Goal: Task Accomplishment & Management: Complete application form

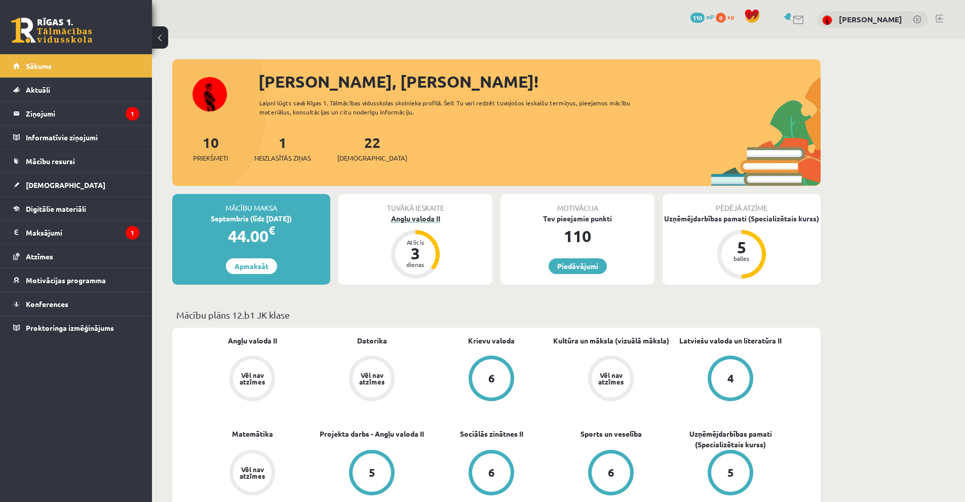
click at [424, 216] on div "Angļu valoda II" at bounding box center [415, 218] width 154 height 11
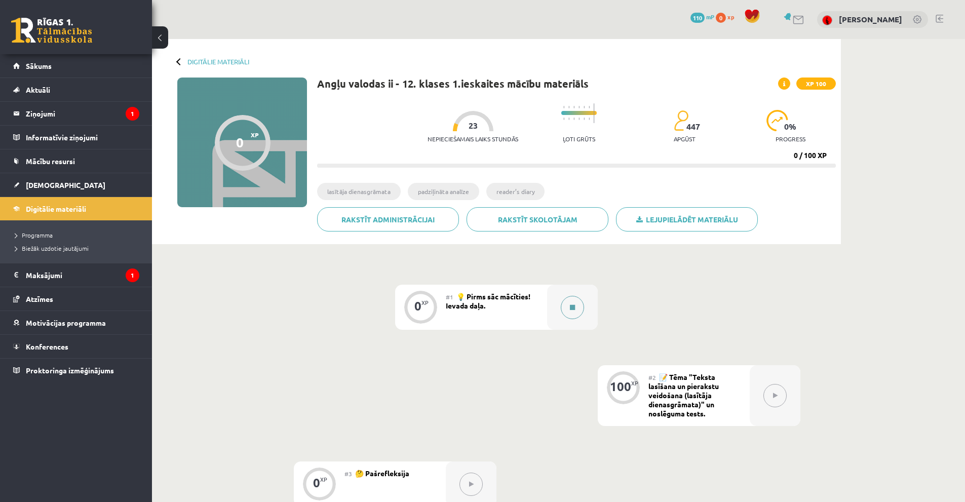
click at [566, 305] on button at bounding box center [571, 307] width 23 height 23
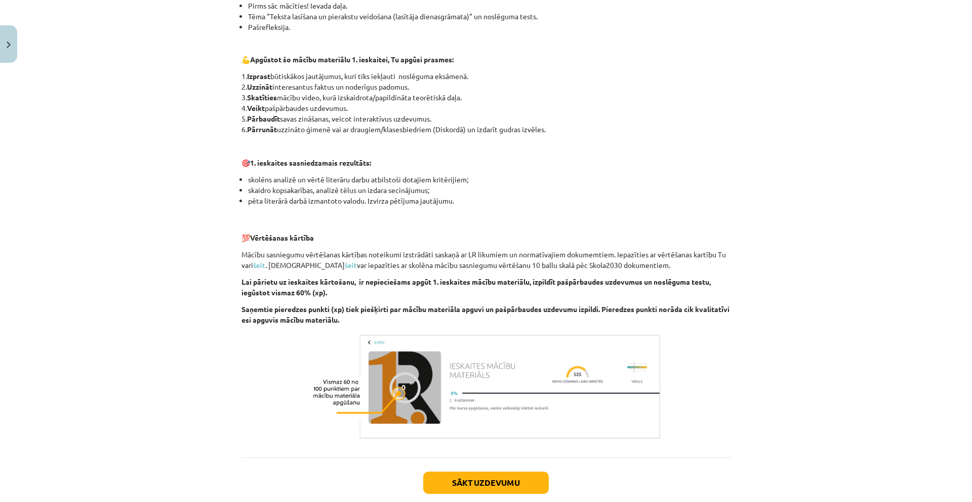
scroll to position [565, 0]
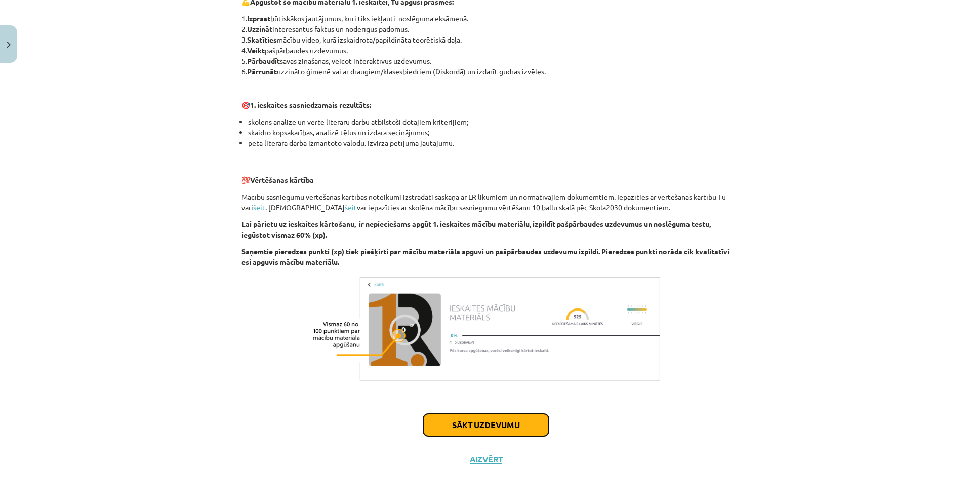
click at [504, 424] on button "Sākt uzdevumu" at bounding box center [486, 425] width 126 height 22
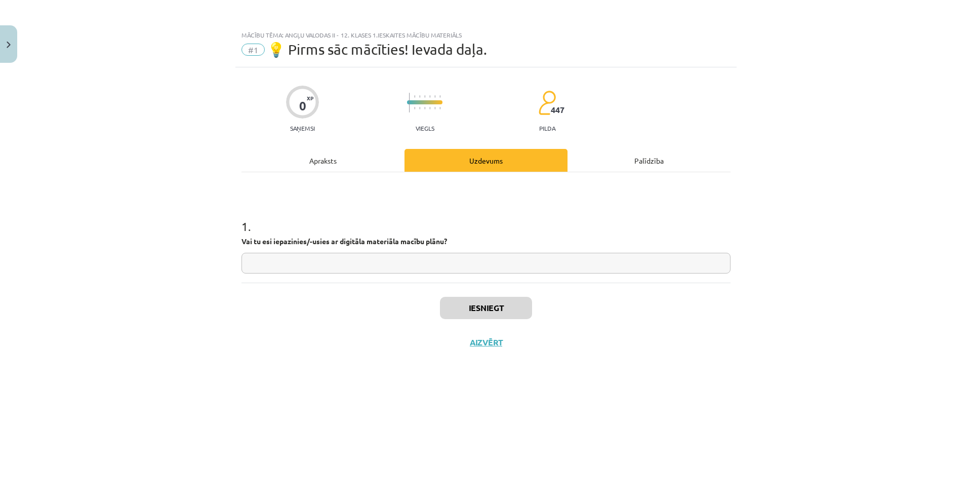
click at [504, 257] on input "text" at bounding box center [486, 263] width 489 height 21
type input "**********"
click at [503, 298] on button "Iesniegt" at bounding box center [486, 308] width 92 height 22
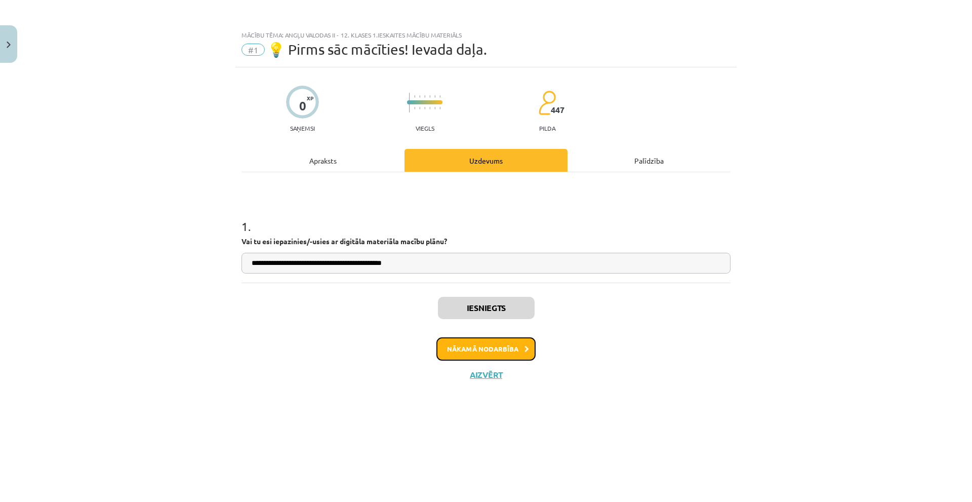
click at [495, 351] on button "Nākamā nodarbība" at bounding box center [485, 348] width 99 height 23
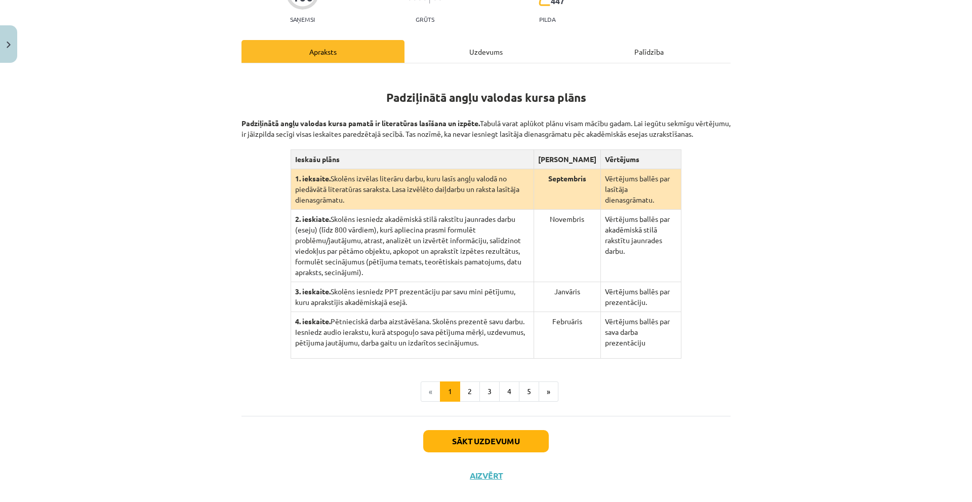
scroll to position [130, 0]
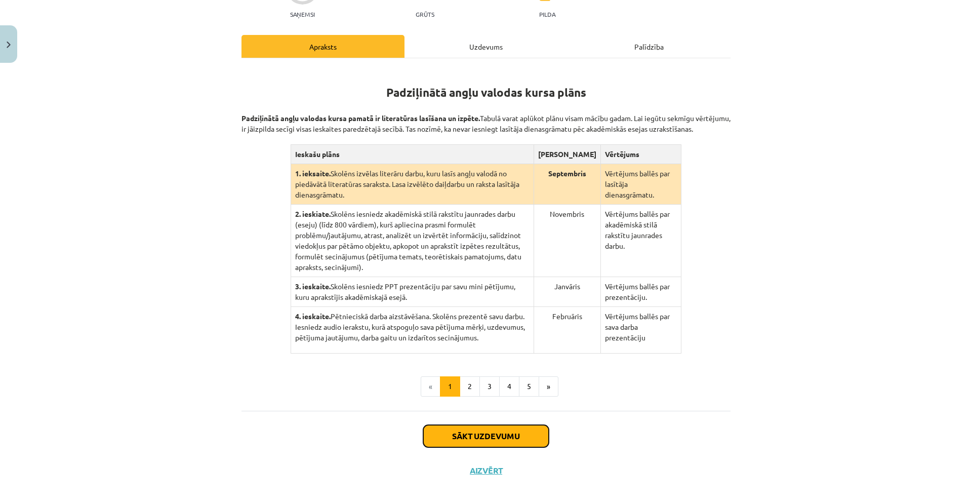
click at [501, 425] on button "Sākt uzdevumu" at bounding box center [486, 436] width 126 height 22
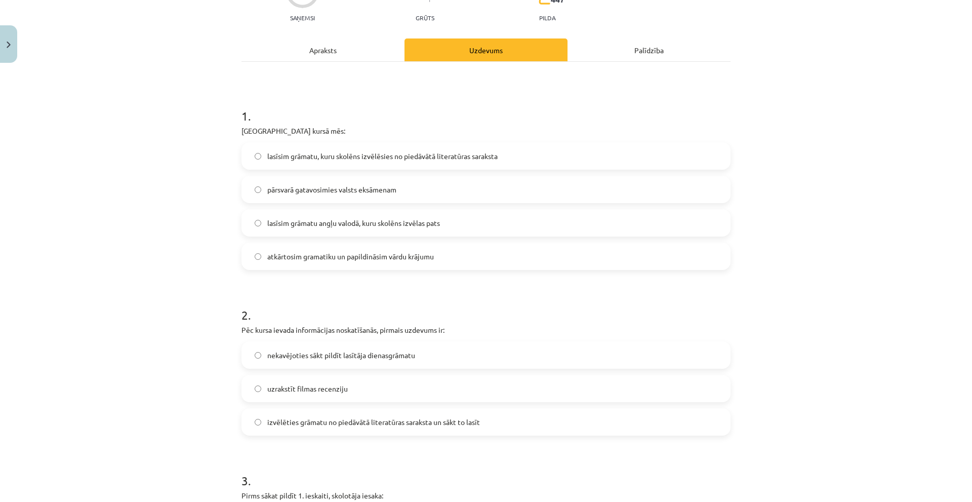
scroll to position [0, 0]
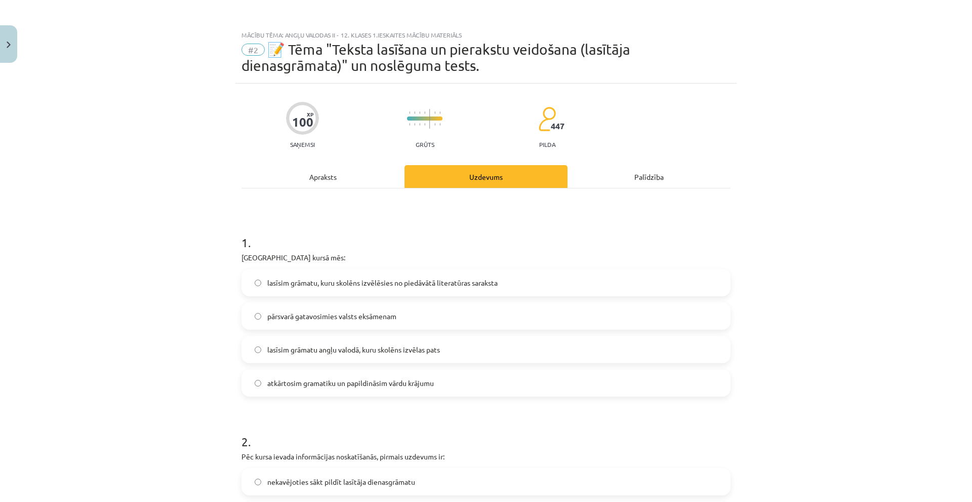
click at [354, 182] on div "Apraksts" at bounding box center [323, 176] width 163 height 23
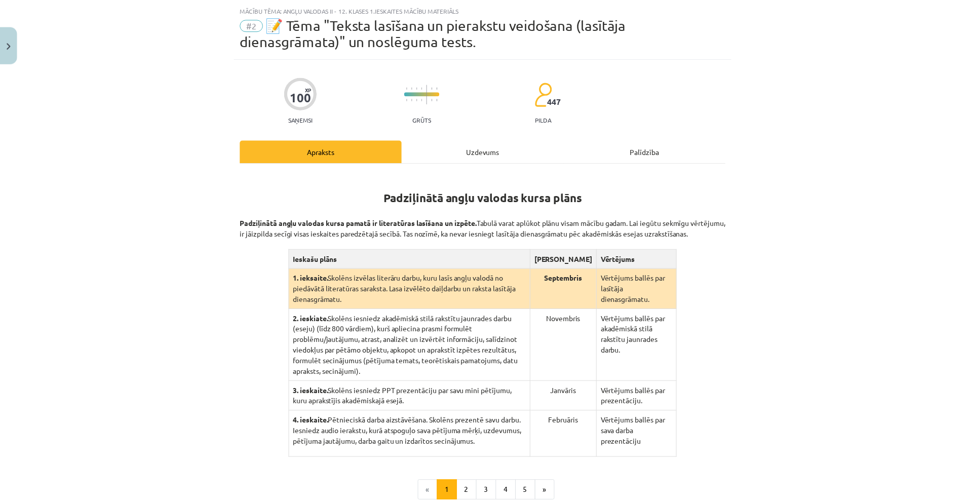
scroll to position [130, 0]
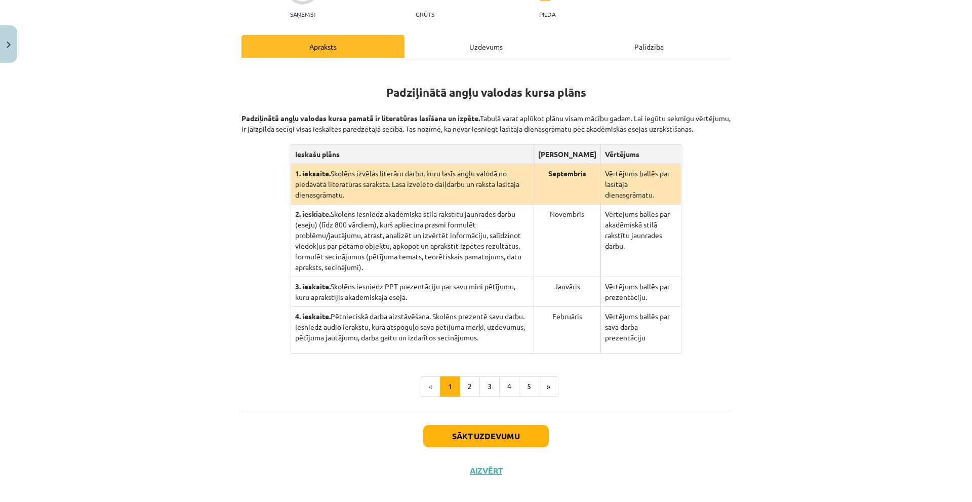
click at [485, 467] on div "Sākt uzdevumu Aizvērt" at bounding box center [486, 446] width 489 height 71
click at [488, 465] on button "Aizvērt" at bounding box center [486, 470] width 38 height 10
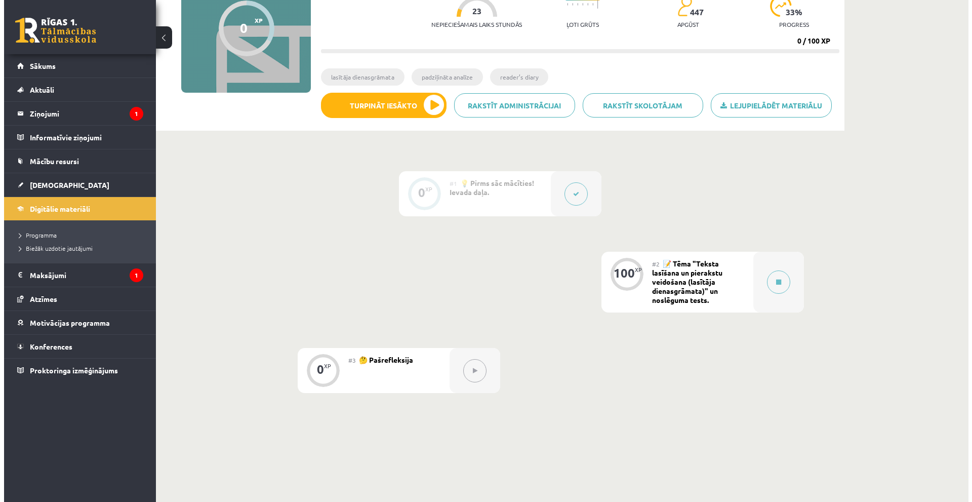
scroll to position [152, 0]
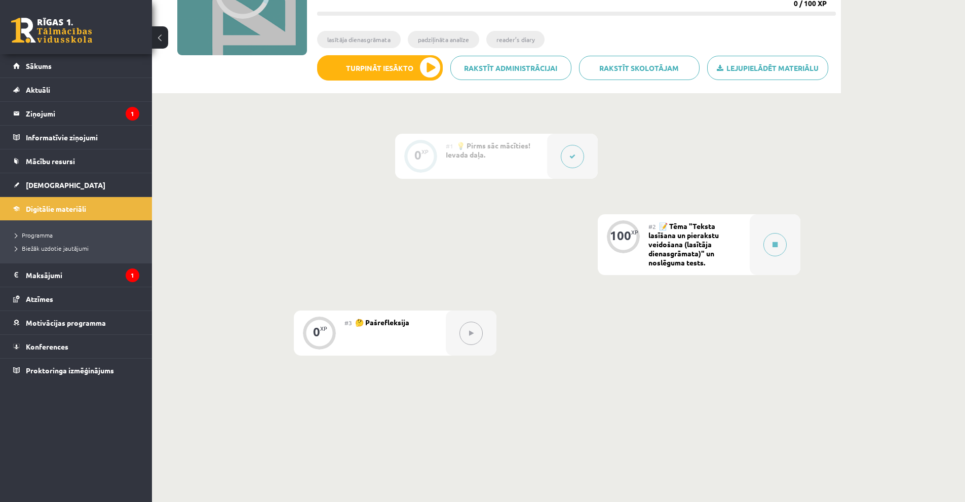
click at [504, 153] on div "#1 💡 Pirms sāc mācīties! Ievada daļa." at bounding box center [496, 156] width 101 height 45
click at [769, 236] on button at bounding box center [774, 244] width 23 height 23
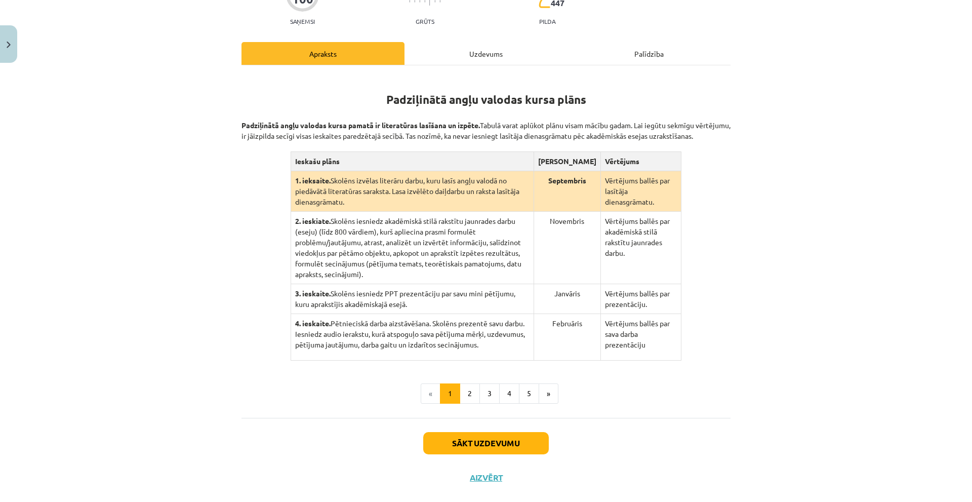
scroll to position [130, 0]
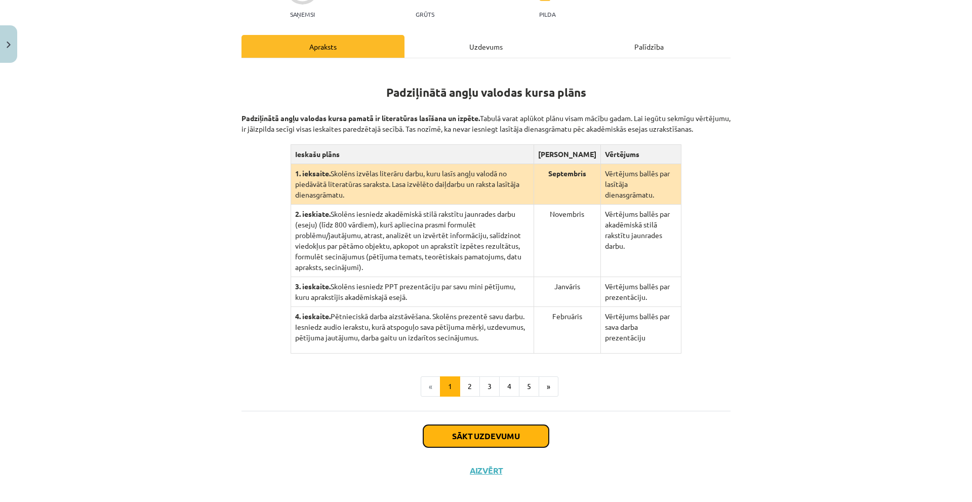
click at [515, 425] on button "Sākt uzdevumu" at bounding box center [486, 436] width 126 height 22
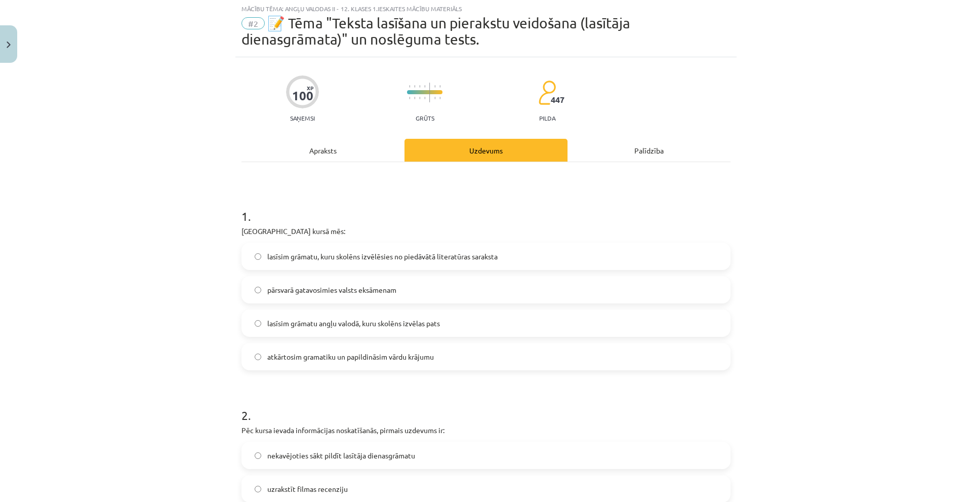
scroll to position [25, 0]
click at [416, 323] on span "lasīsim grāmatu angļu valodā, kuru skolēns izvēlas pats" at bounding box center [353, 324] width 173 height 11
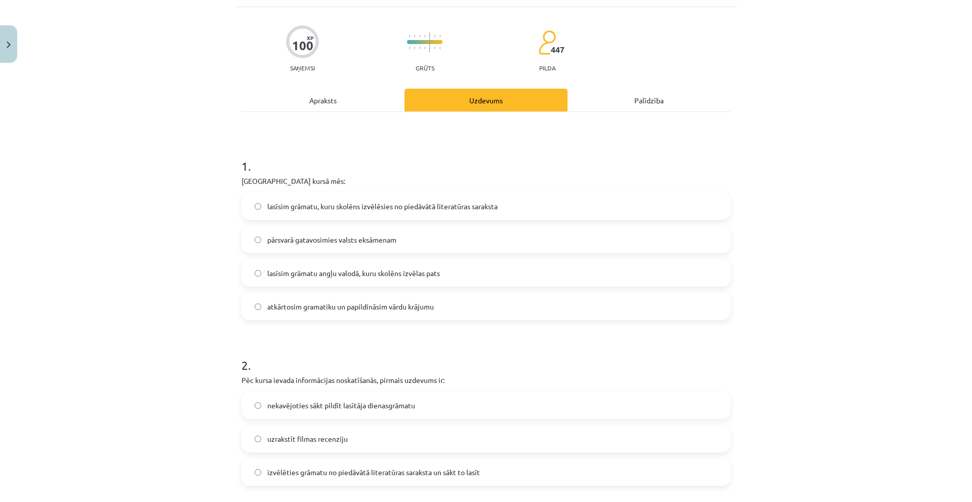
scroll to position [127, 0]
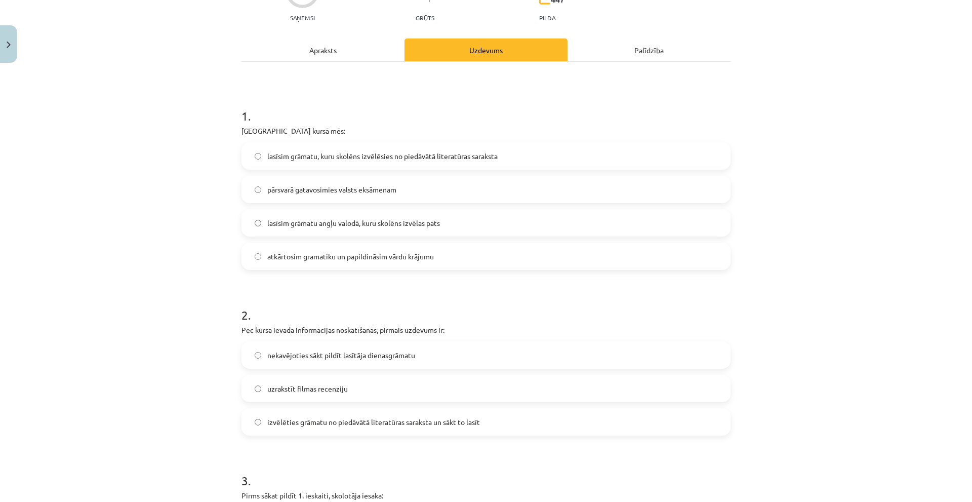
click at [407, 357] on span "nekavējoties sākt pildīt lasītāja dienasgrāmatu" at bounding box center [341, 355] width 148 height 11
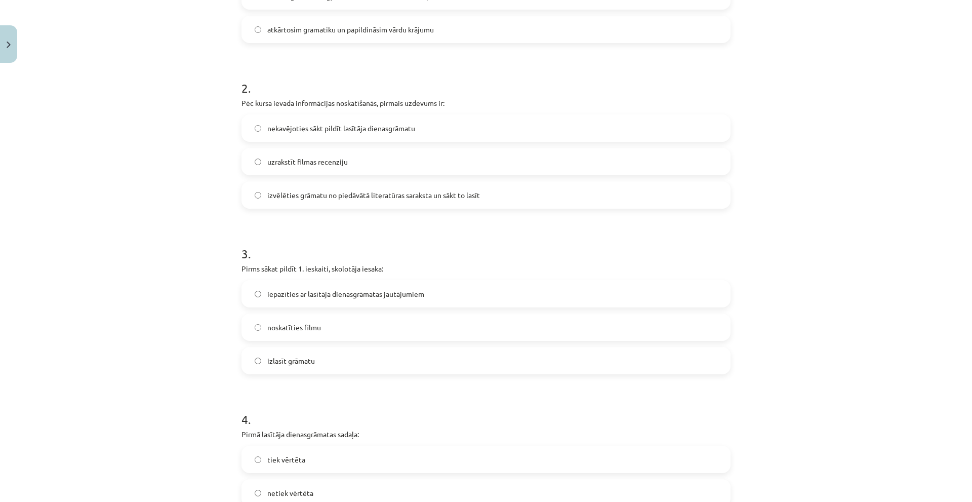
scroll to position [380, 0]
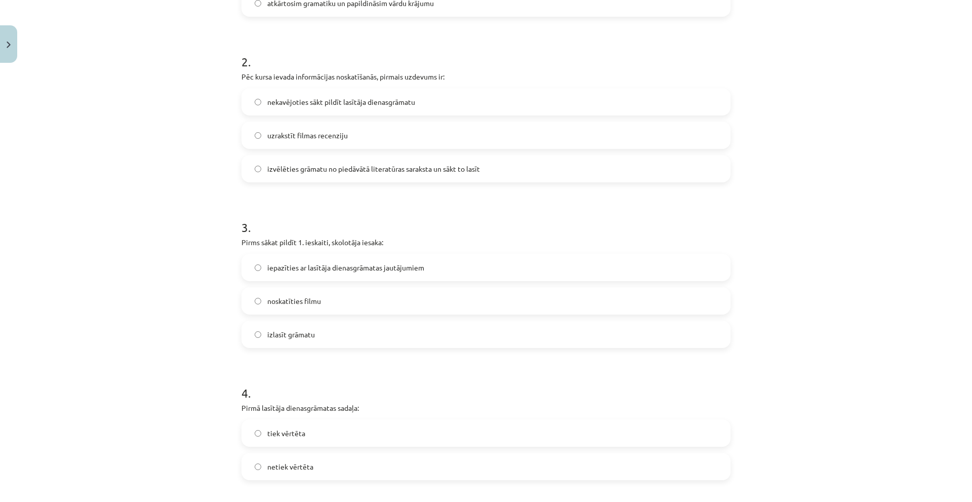
click at [396, 269] on span "iepazīties ar lasītāja dienasgrāmatas jautājumiem" at bounding box center [345, 267] width 157 height 11
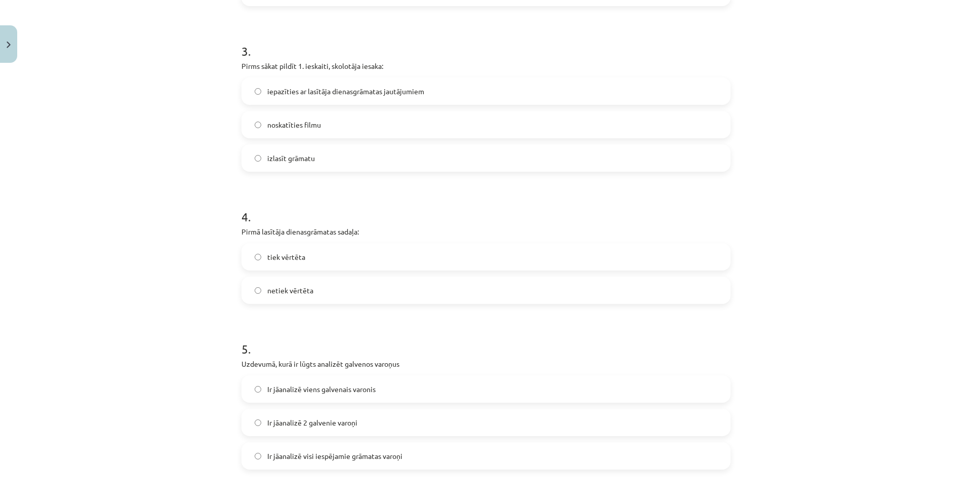
scroll to position [582, 0]
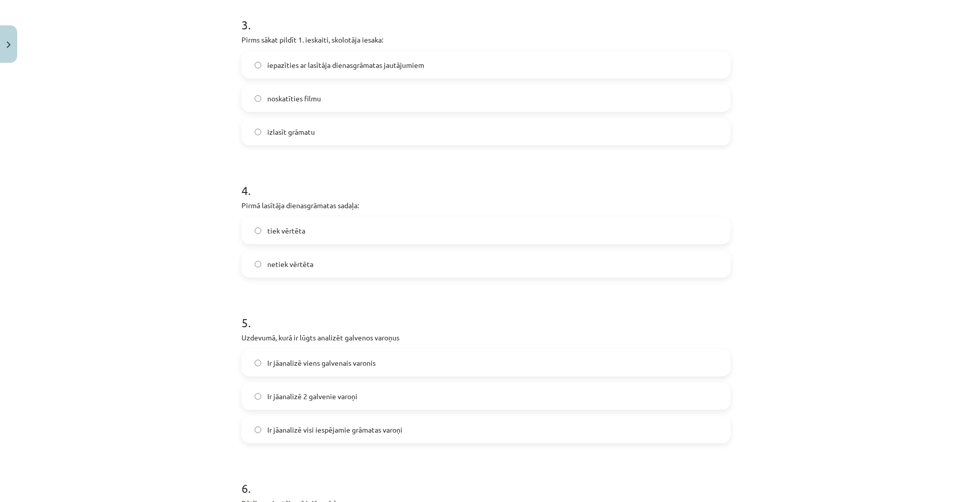
click at [339, 271] on label "netiek vērtēta" at bounding box center [486, 263] width 487 height 25
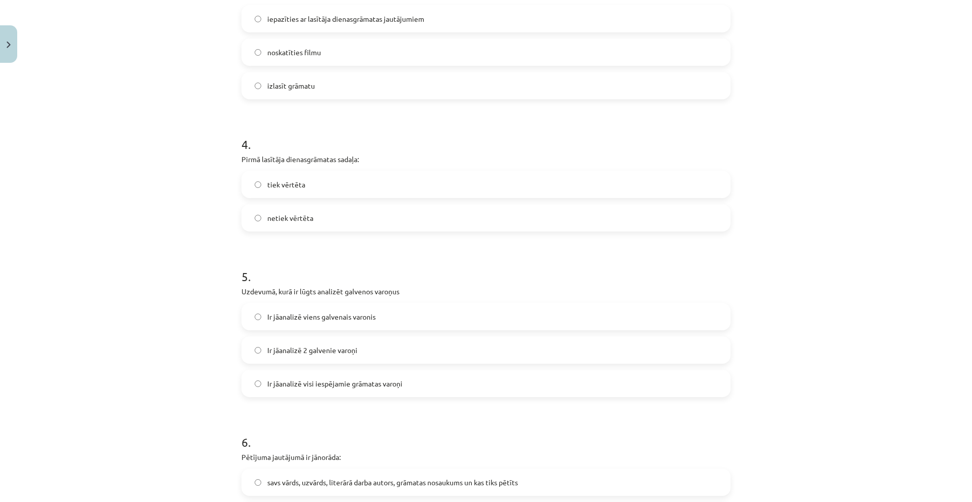
scroll to position [684, 0]
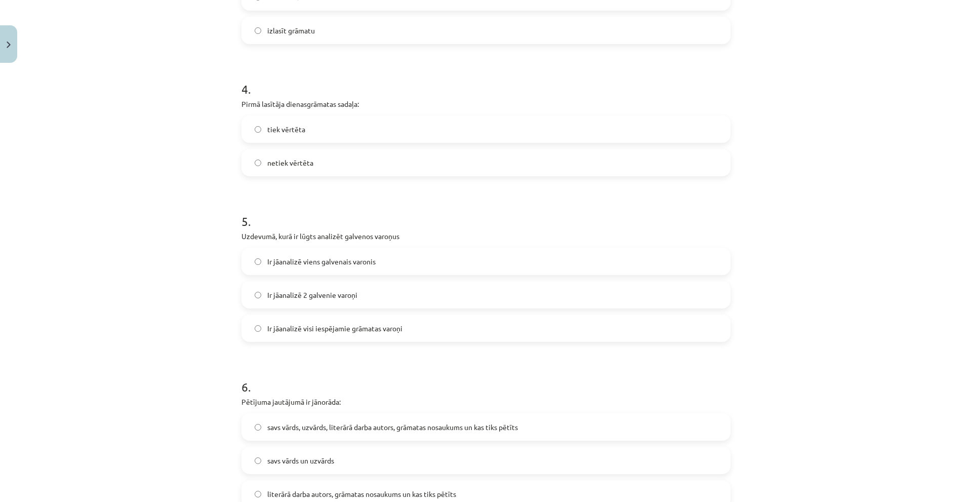
click at [356, 292] on label "Ir jāanalizē 2 galvenie varoņi" at bounding box center [486, 294] width 487 height 25
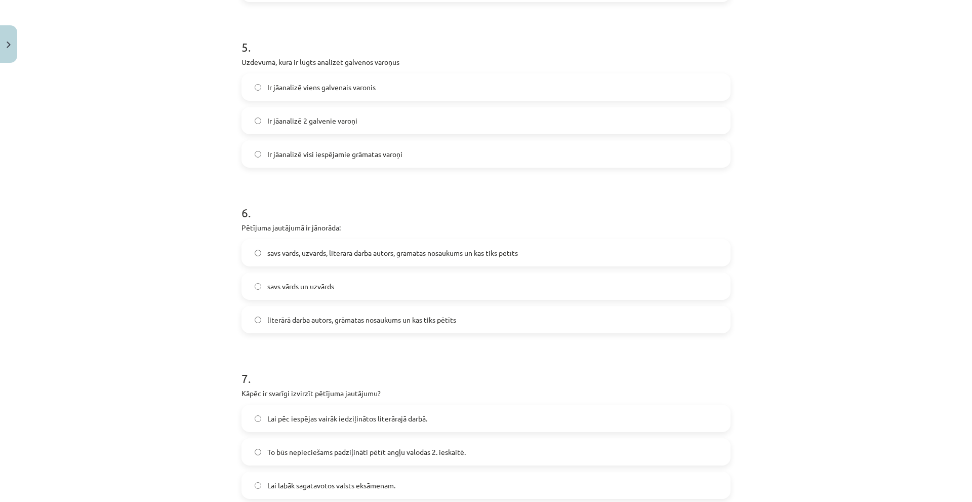
scroll to position [886, 0]
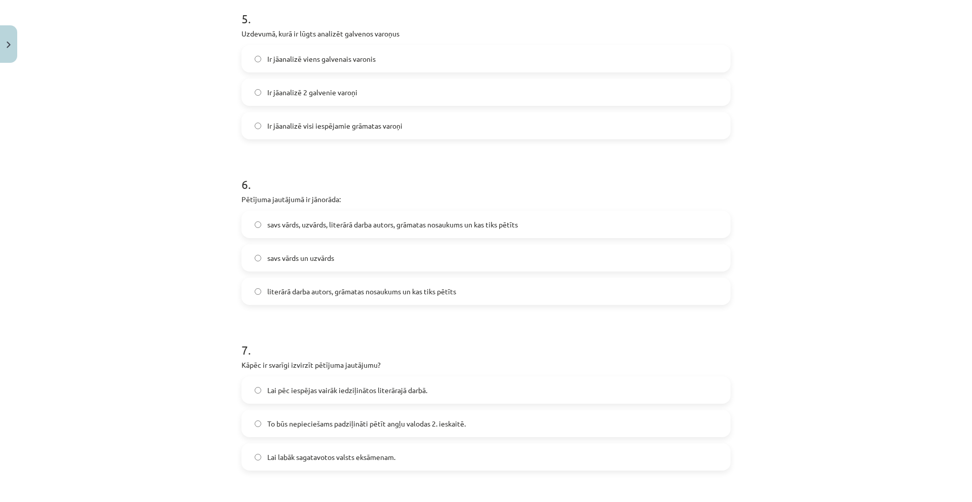
click at [372, 279] on label "literārā darba autors, grāmatas nosaukums un kas tiks pētīts" at bounding box center [486, 290] width 487 height 25
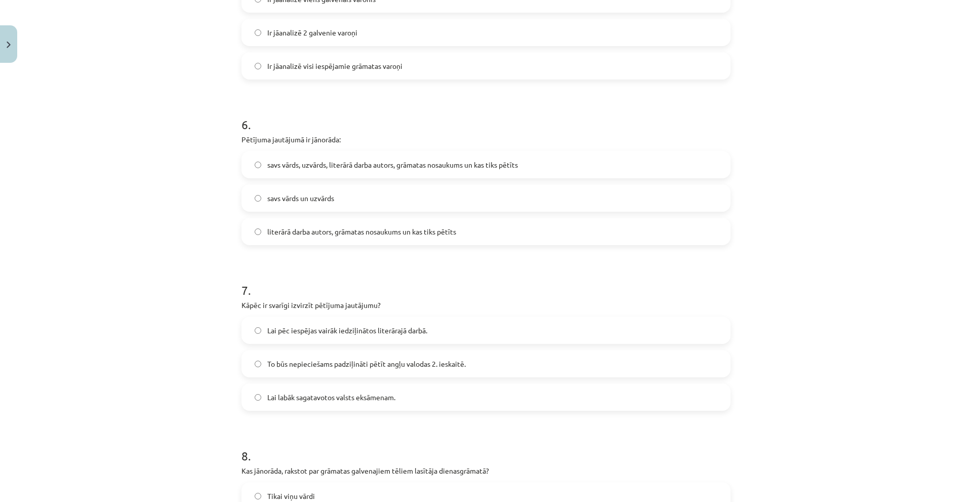
scroll to position [1038, 0]
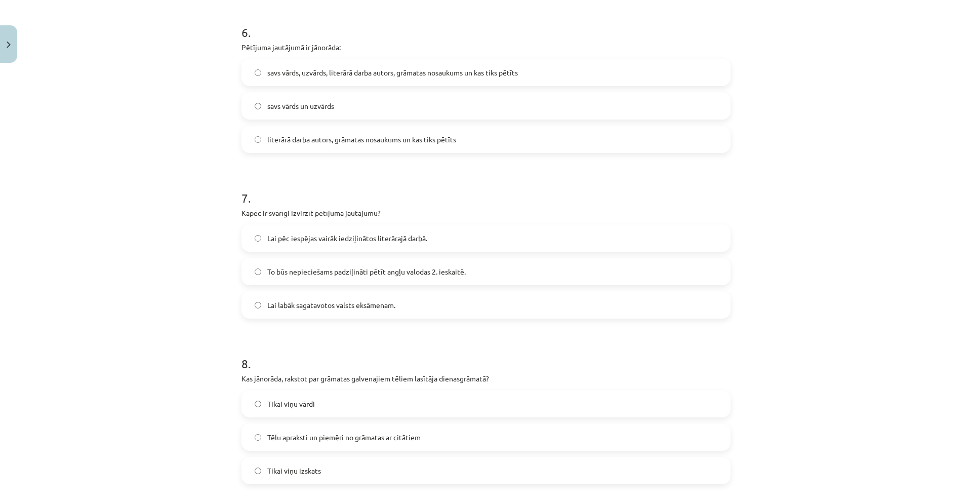
click at [366, 239] on span "Lai pēc iespējas vairāk iedziļinātos literārajā darbā." at bounding box center [347, 238] width 160 height 11
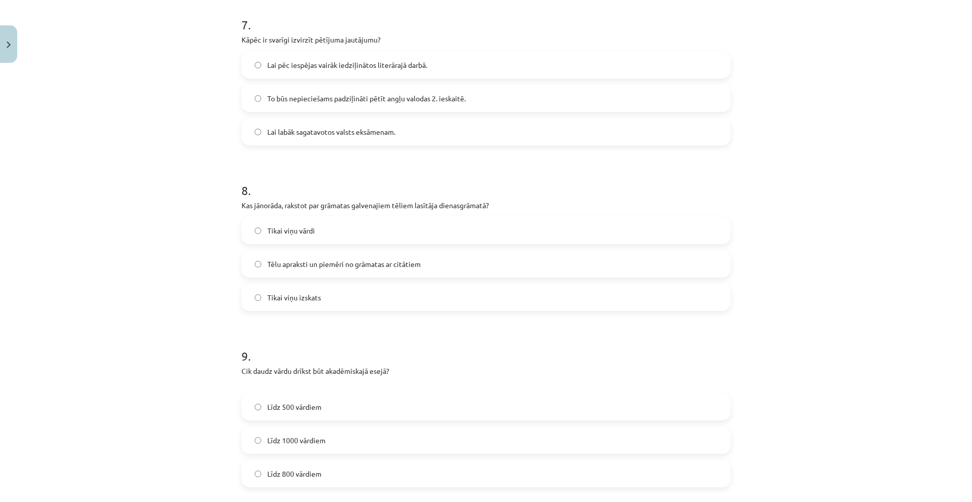
scroll to position [1240, 0]
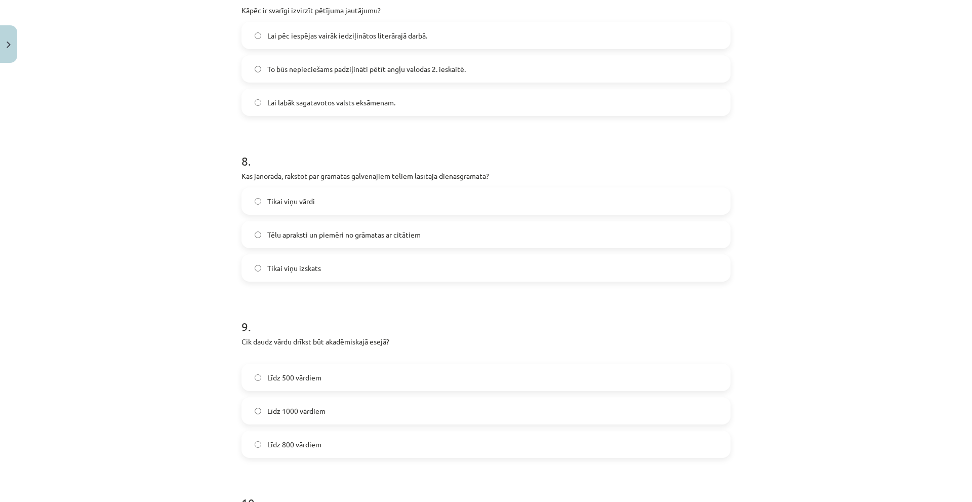
click at [405, 232] on span "Tēlu apraksti un piemēri no grāmatas ar citātiem" at bounding box center [343, 234] width 153 height 11
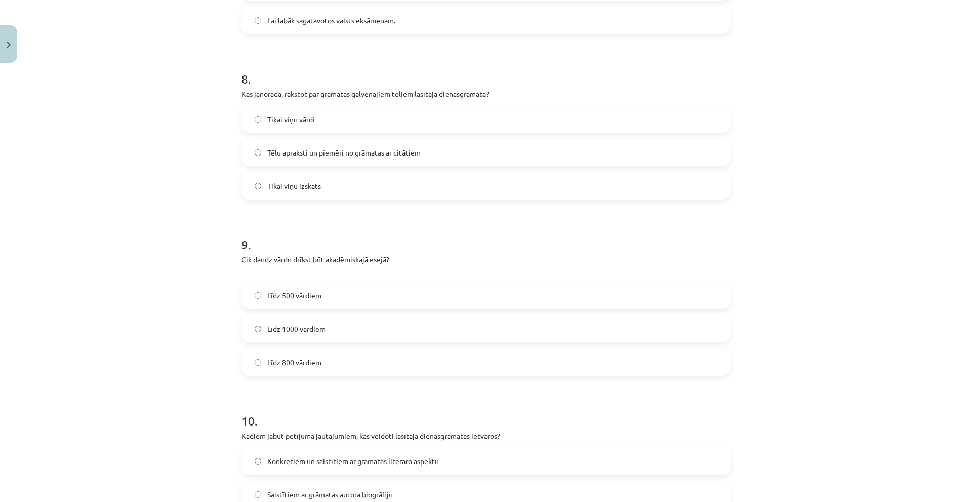
scroll to position [1342, 0]
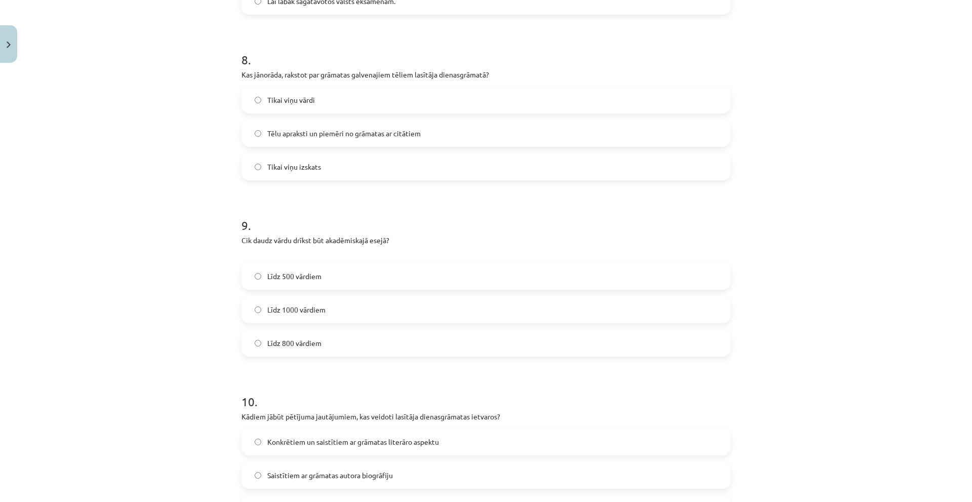
click at [350, 337] on label "Līdz 800 vārdiem" at bounding box center [486, 342] width 487 height 25
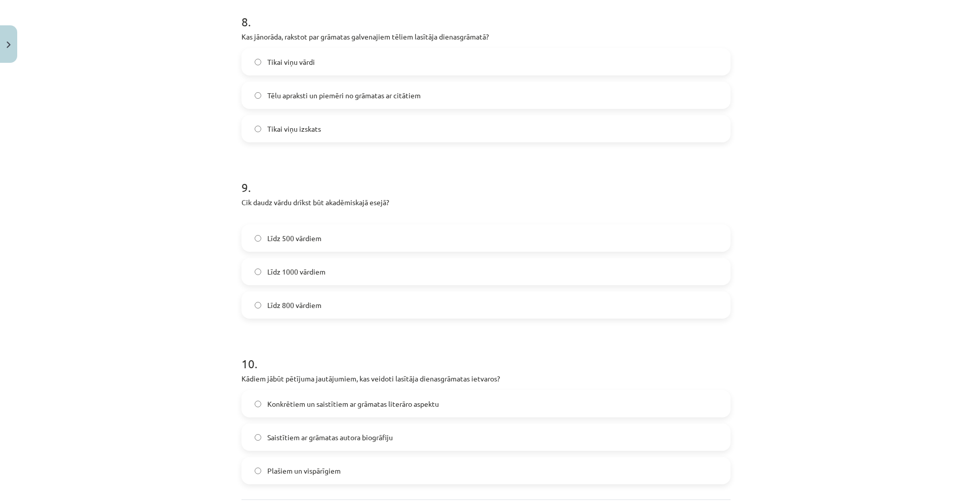
scroll to position [1443, 0]
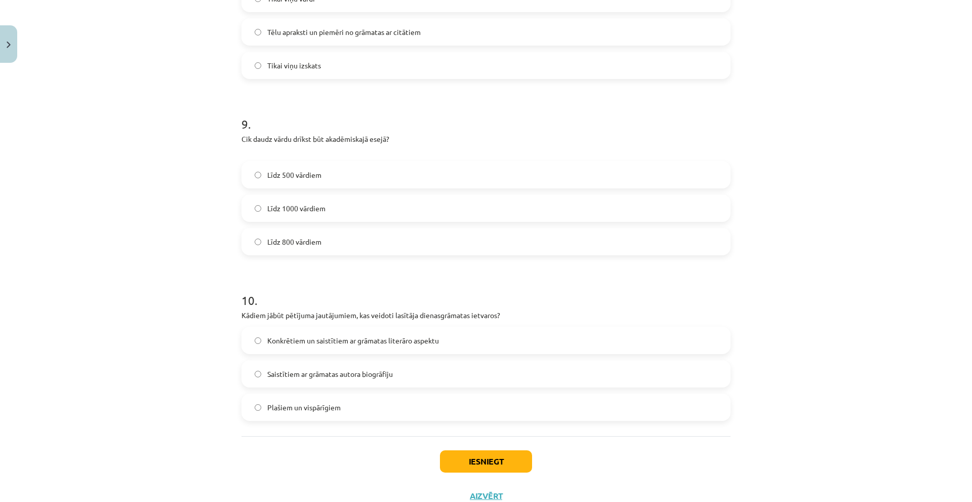
click at [439, 343] on label "Konkrētiem un saistītiem ar grāmatas literāro aspektu" at bounding box center [486, 340] width 487 height 25
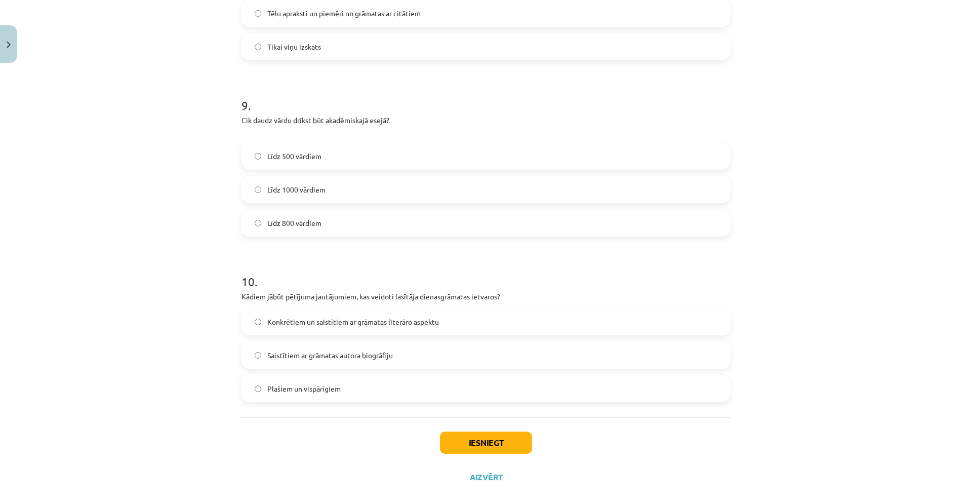
scroll to position [1479, 0]
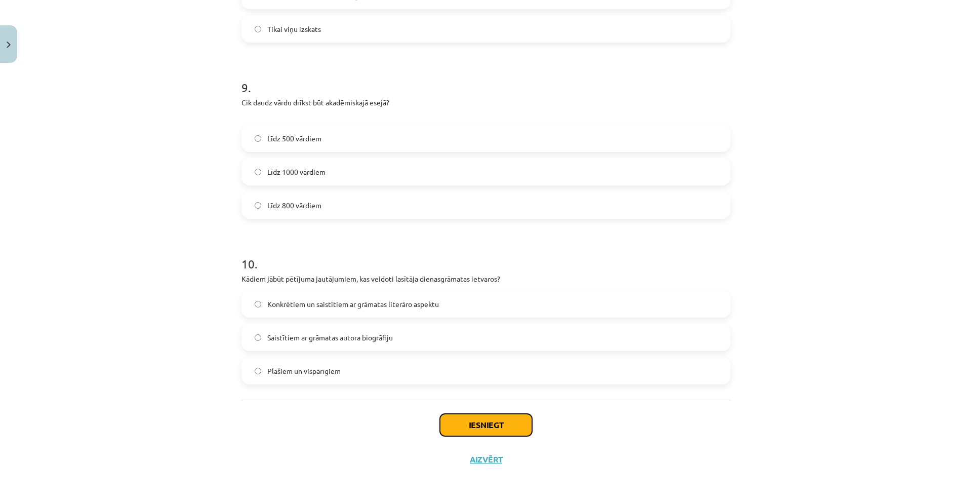
click at [486, 416] on button "Iesniegt" at bounding box center [486, 425] width 92 height 22
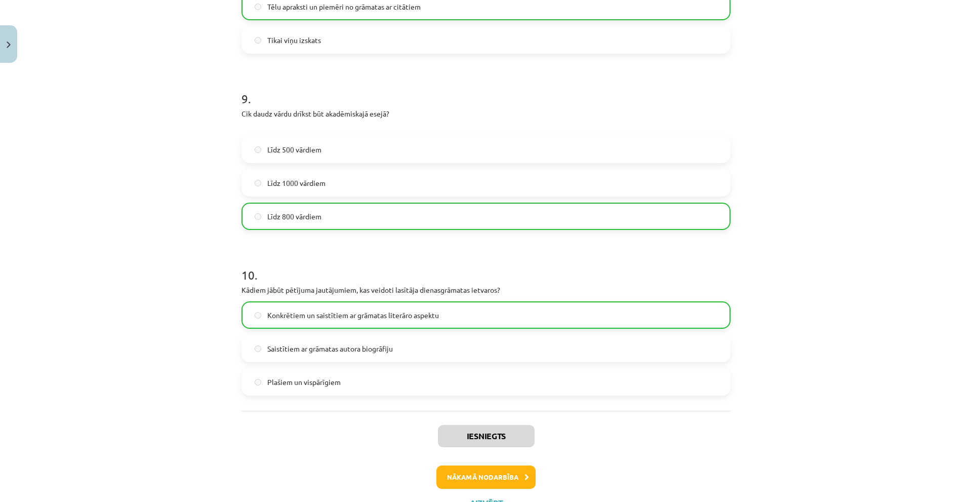
scroll to position [1512, 0]
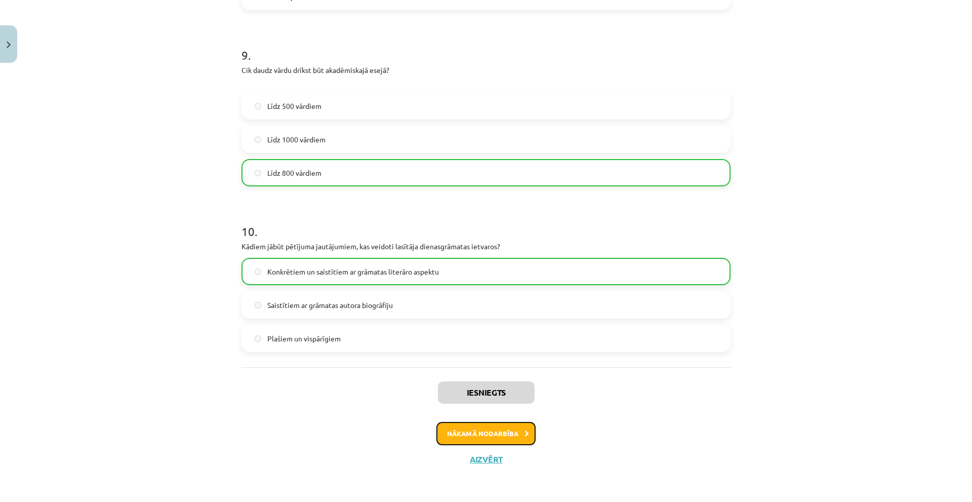
click at [502, 433] on button "Nākamā nodarbība" at bounding box center [485, 433] width 99 height 23
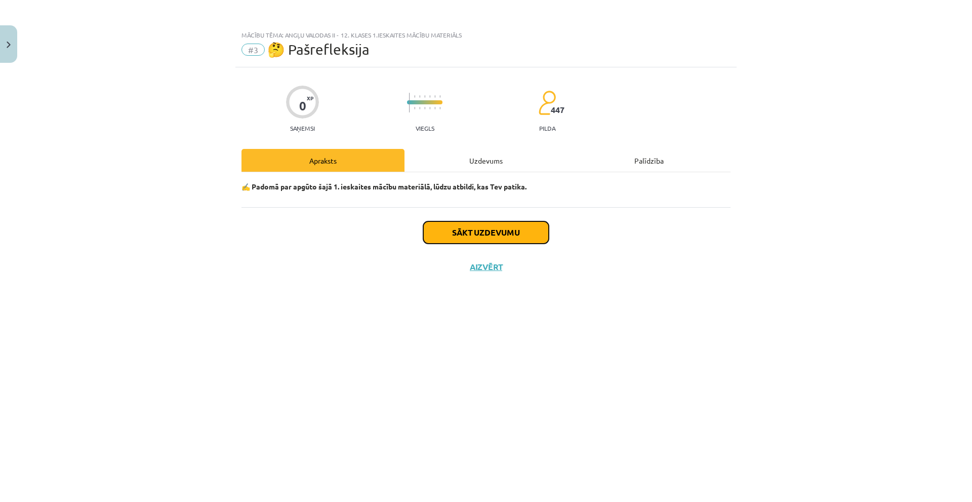
click at [493, 235] on button "Sākt uzdevumu" at bounding box center [486, 232] width 126 height 22
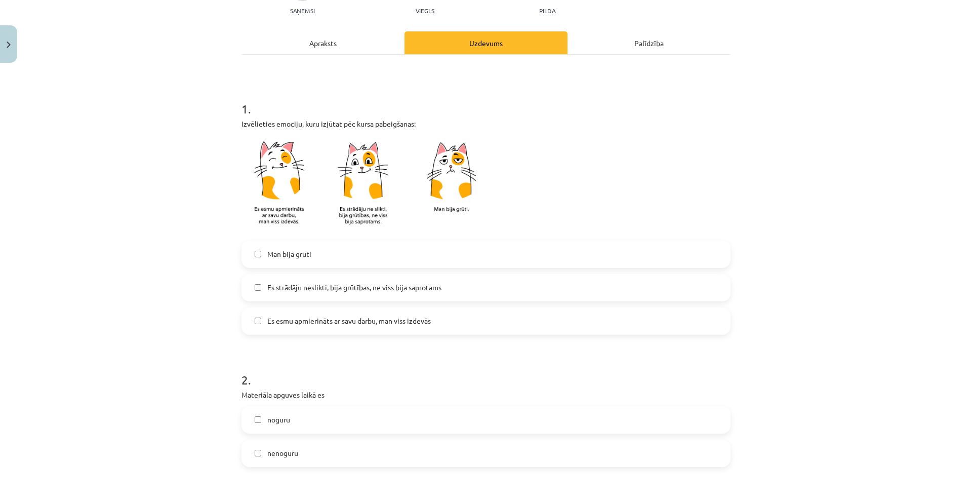
scroll to position [152, 0]
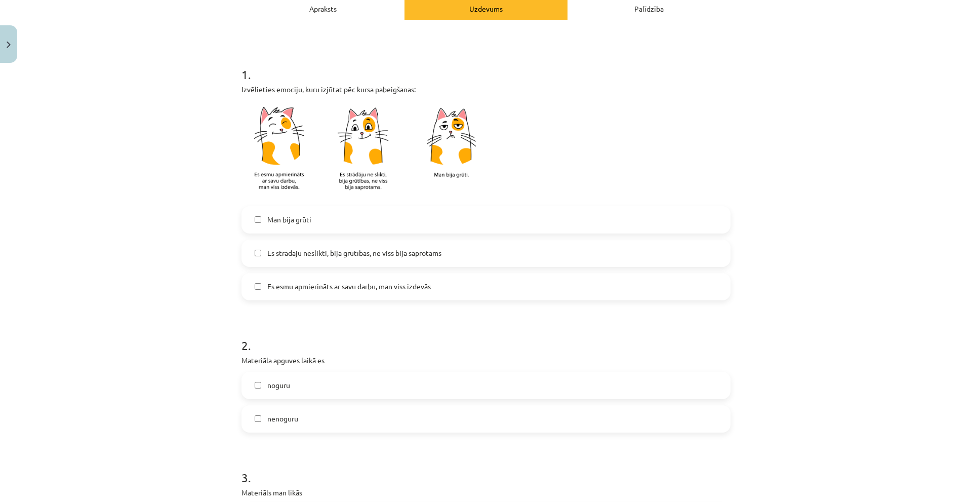
click at [343, 220] on label "Man bija grūti" at bounding box center [486, 219] width 487 height 25
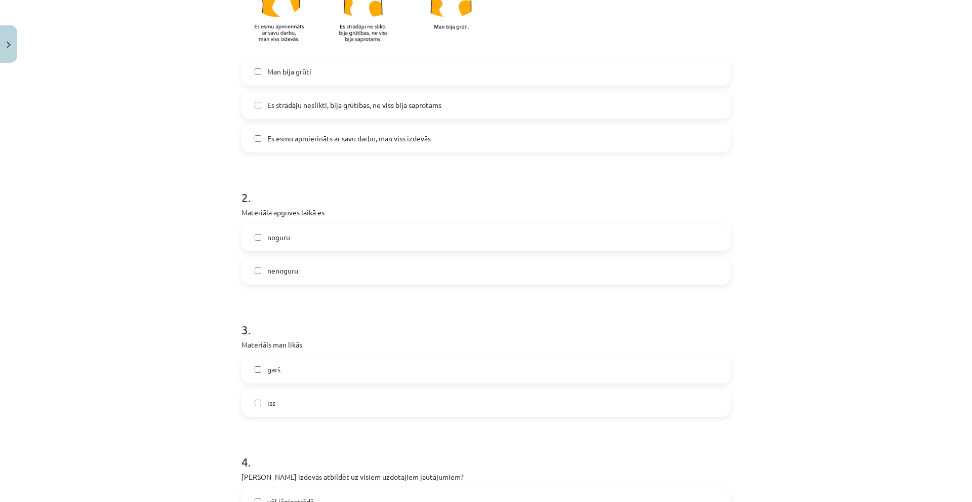
scroll to position [304, 0]
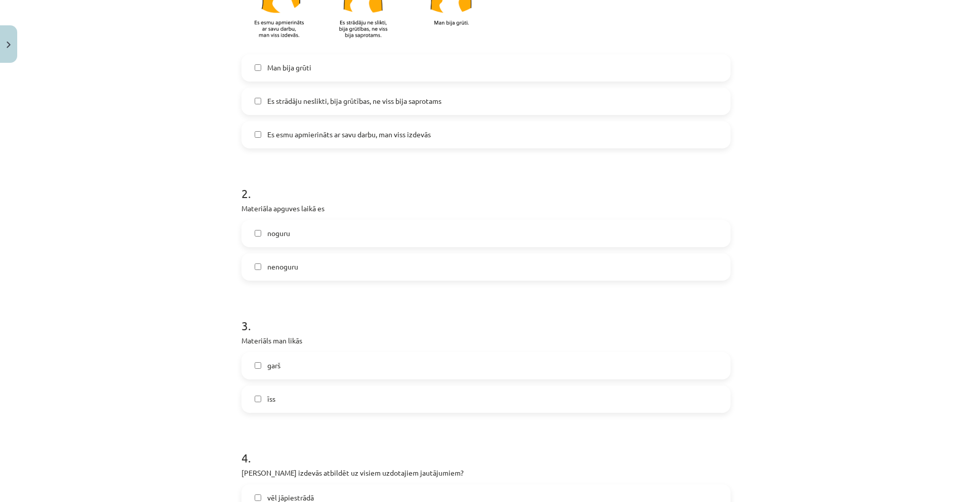
click at [325, 231] on label "noguru" at bounding box center [486, 233] width 487 height 25
click at [298, 265] on label "nenoguru" at bounding box center [486, 266] width 487 height 25
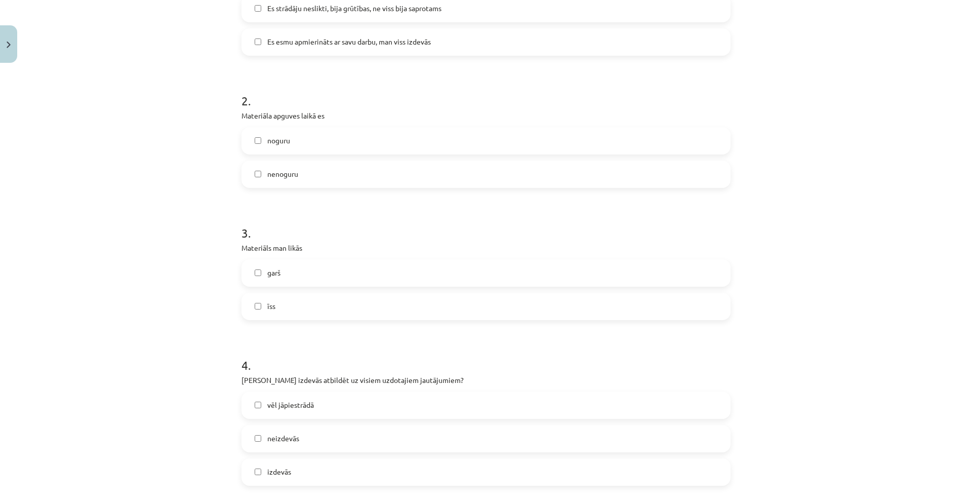
scroll to position [405, 0]
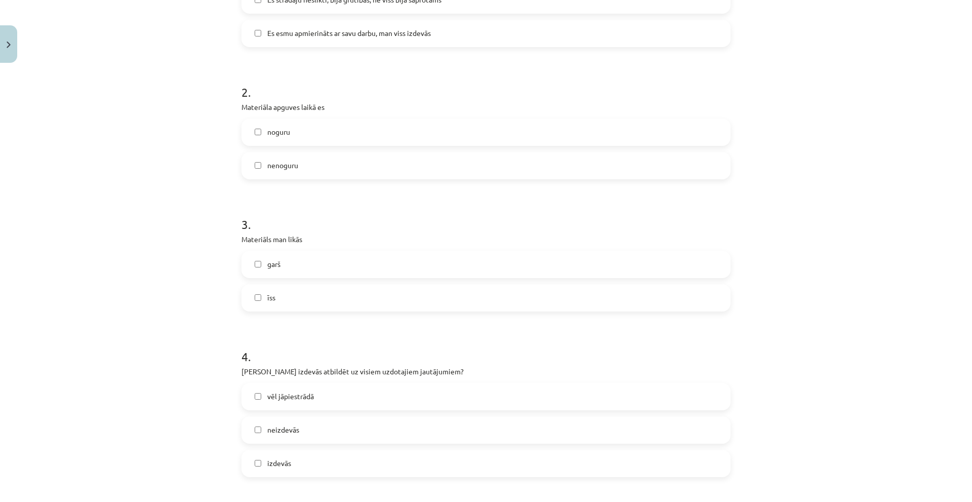
click at [314, 266] on label "garš" at bounding box center [486, 264] width 487 height 25
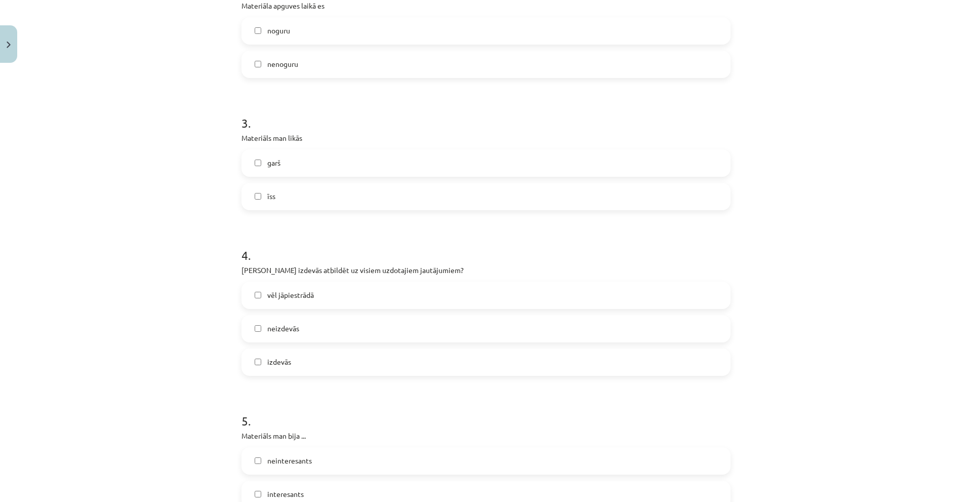
scroll to position [557, 0]
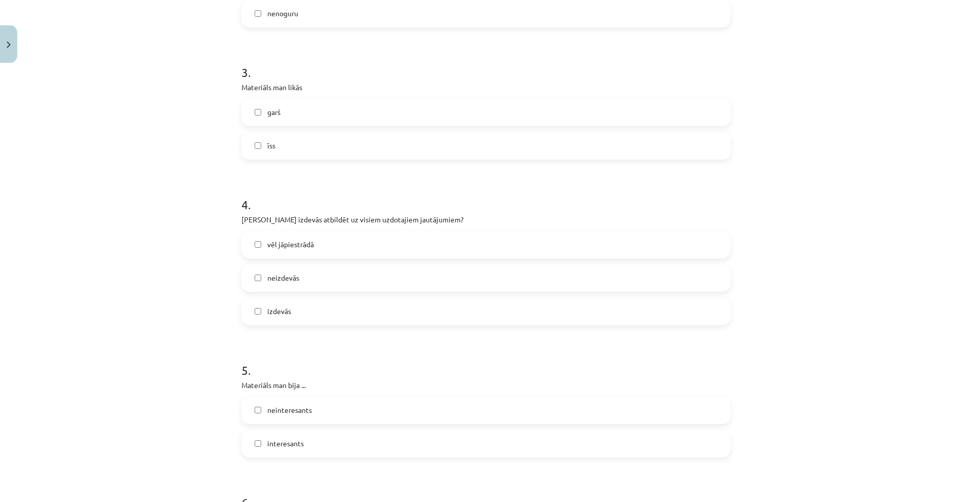
click at [309, 246] on span "vēl jāpiestrādā" at bounding box center [290, 244] width 47 height 11
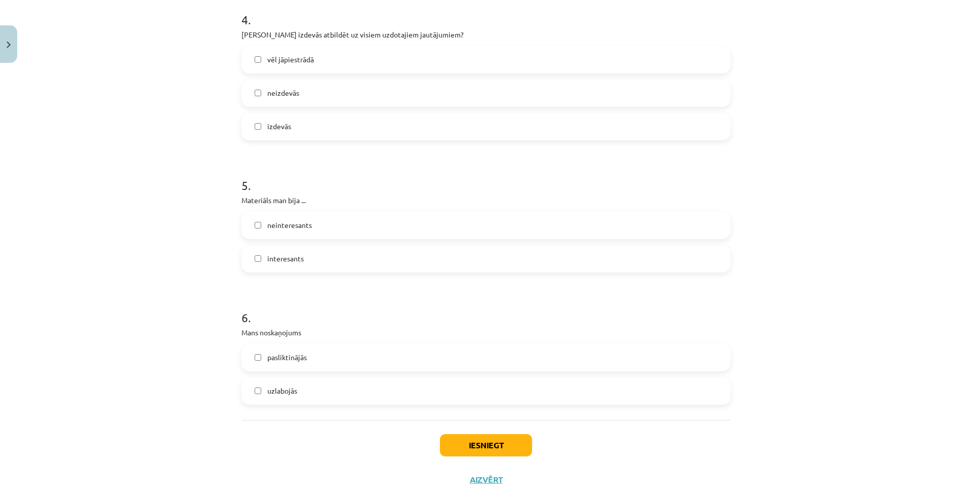
scroll to position [759, 0]
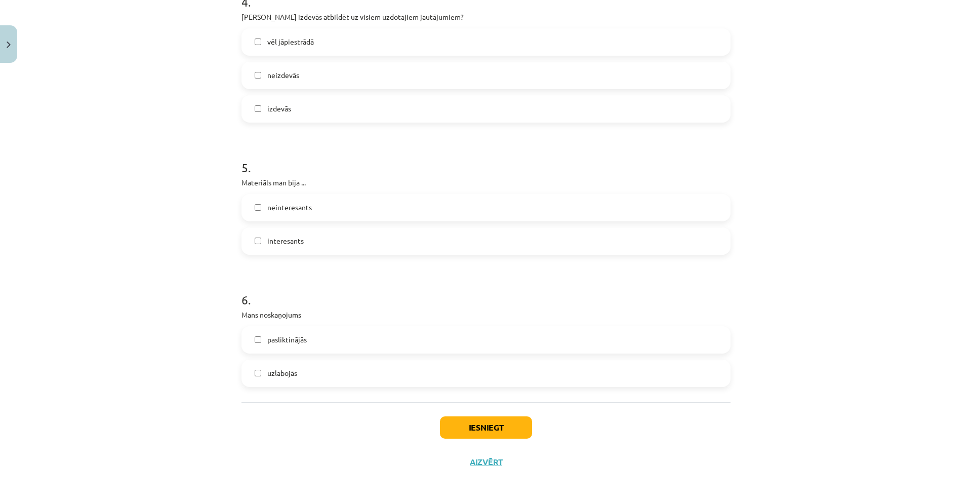
click at [314, 240] on label "interesants" at bounding box center [486, 240] width 487 height 25
click at [281, 379] on label "uzlabojās" at bounding box center [486, 372] width 487 height 25
click at [502, 436] on button "Iesniegt" at bounding box center [486, 427] width 92 height 22
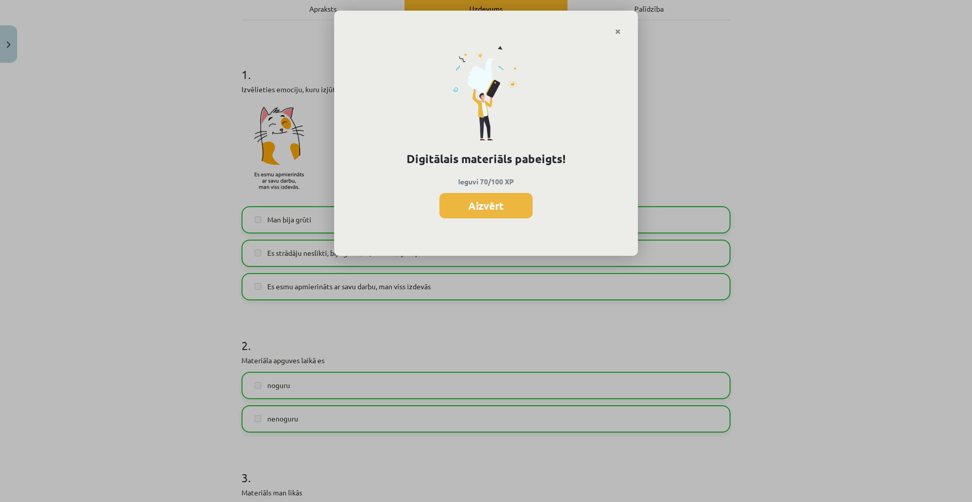
scroll to position [456, 0]
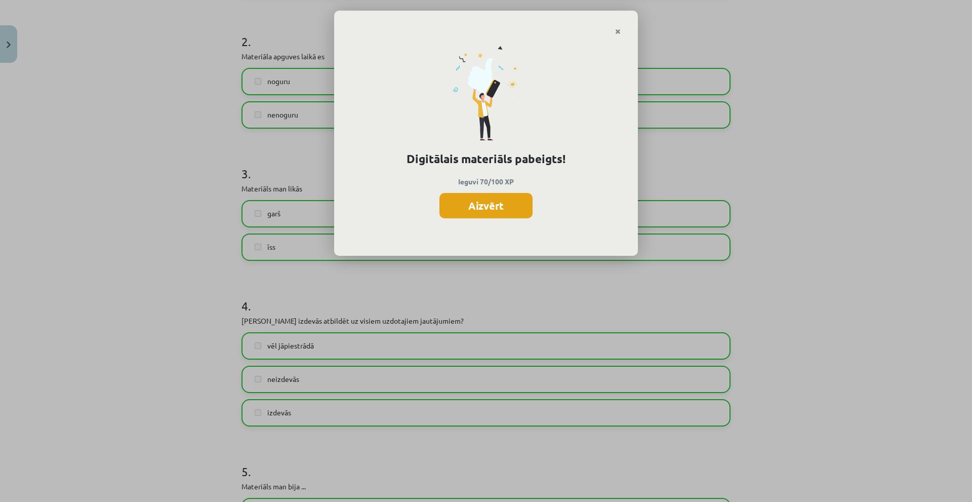
click at [497, 205] on button "Aizvērt" at bounding box center [485, 205] width 93 height 25
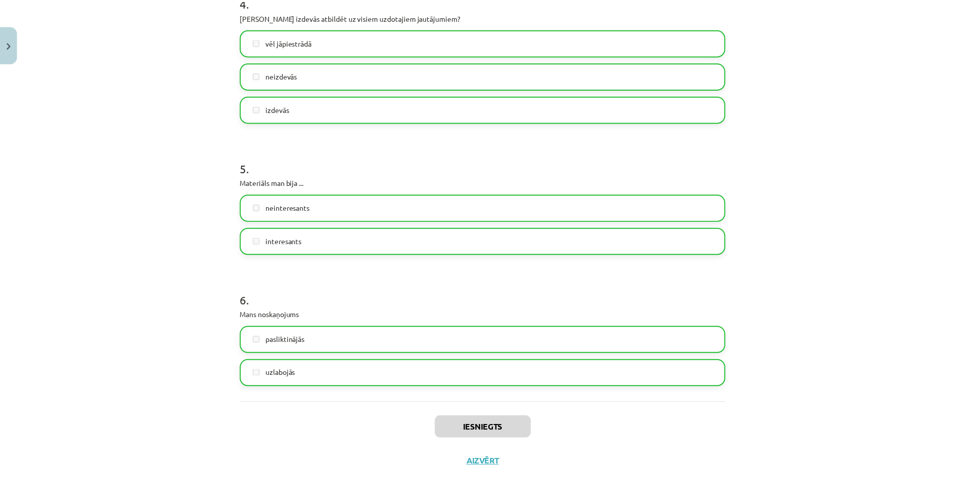
scroll to position [762, 0]
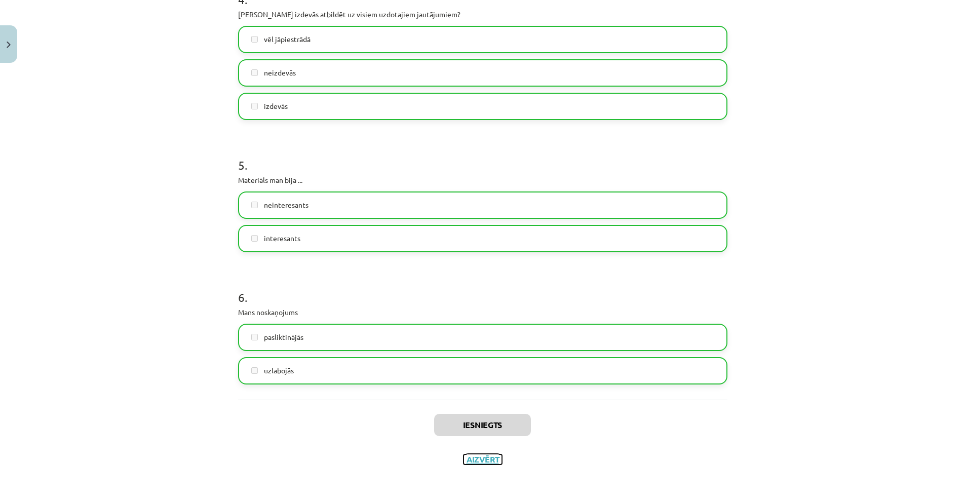
click at [492, 457] on button "Aizvērt" at bounding box center [482, 459] width 38 height 10
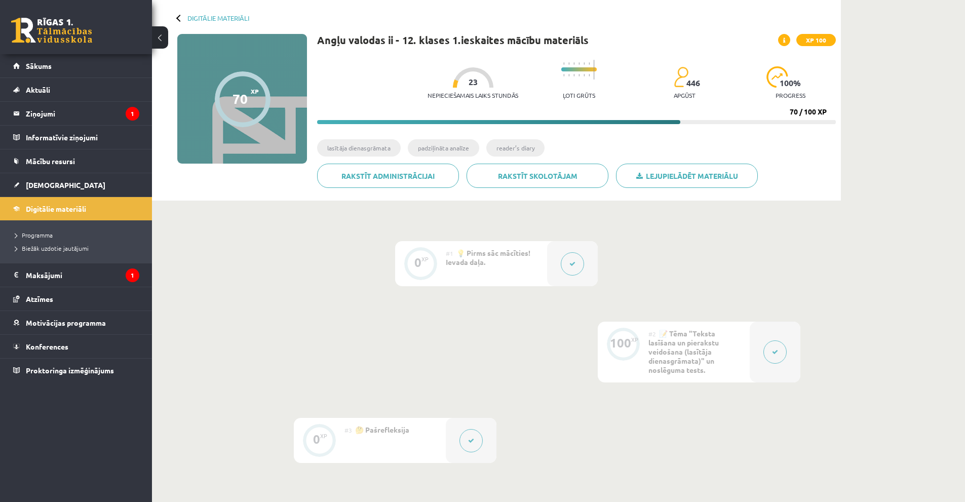
scroll to position [0, 0]
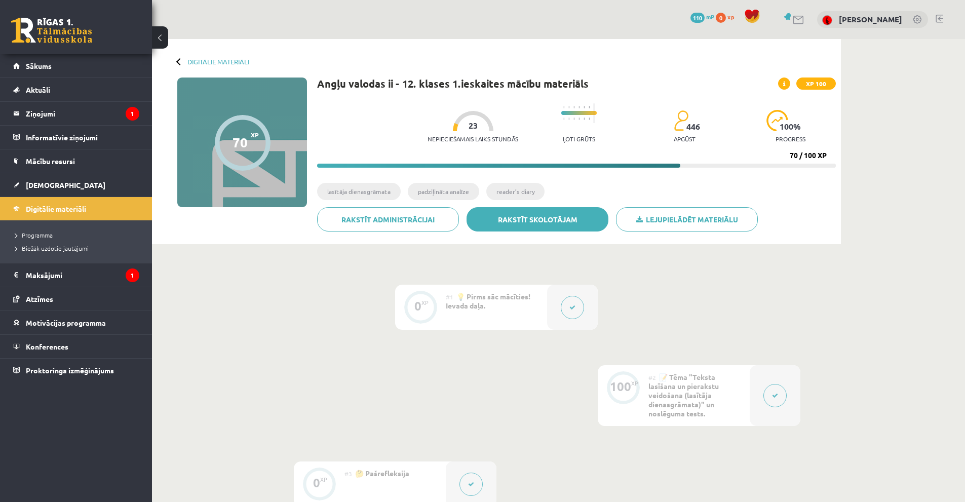
click at [540, 217] on link "Rakstīt skolotājam" at bounding box center [537, 219] width 142 height 24
click at [584, 224] on link "Rakstīt skolotājam" at bounding box center [537, 219] width 142 height 24
click at [202, 64] on link "Digitālie materiāli" at bounding box center [218, 62] width 62 height 8
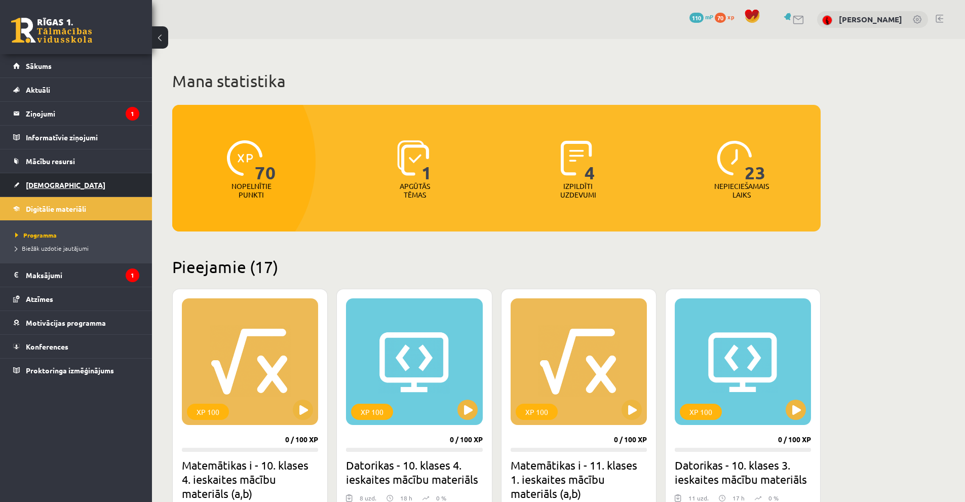
click at [48, 187] on span "[DEMOGRAPHIC_DATA]" at bounding box center [65, 184] width 79 height 9
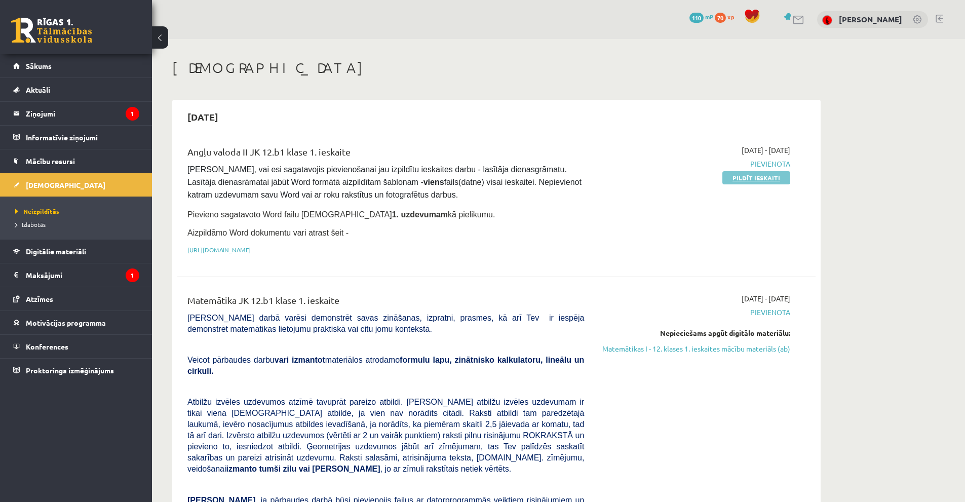
click at [755, 179] on link "Pildīt ieskaiti" at bounding box center [756, 177] width 68 height 13
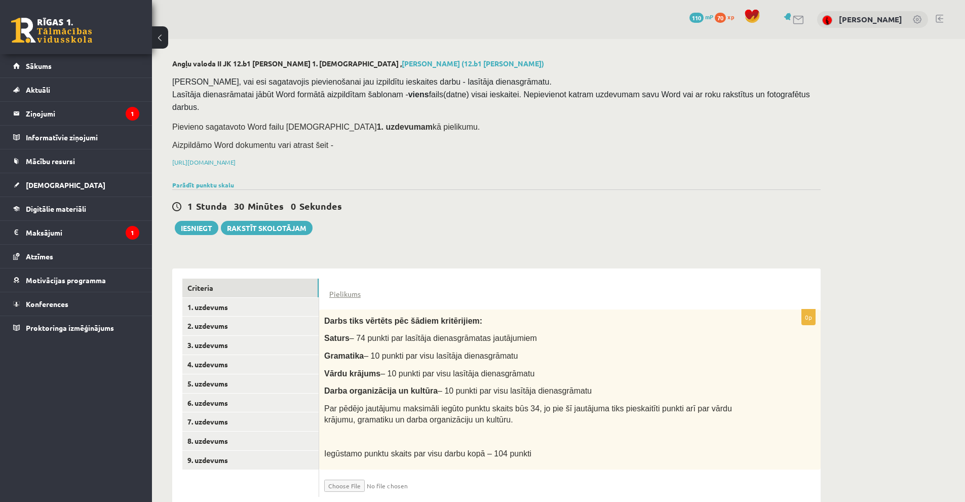
scroll to position [12, 0]
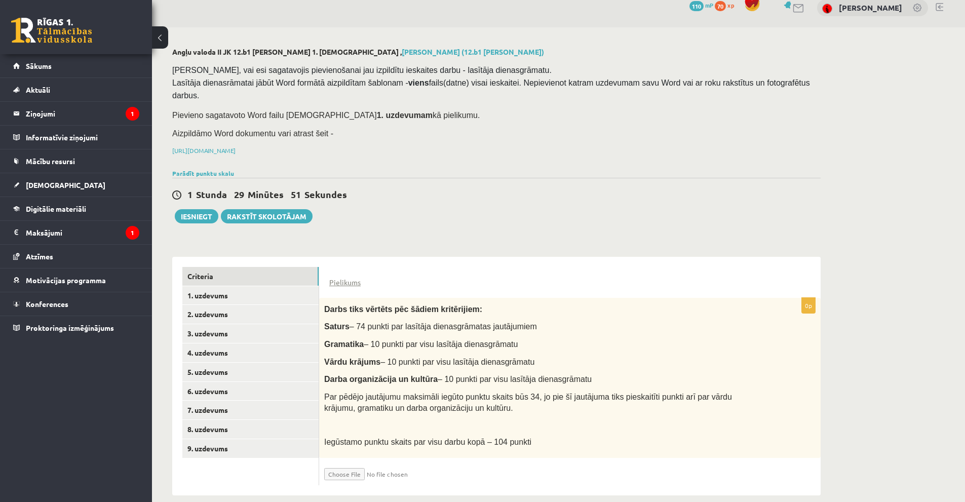
click at [343, 463] on input "file" at bounding box center [384, 471] width 121 height 17
type input "**********"
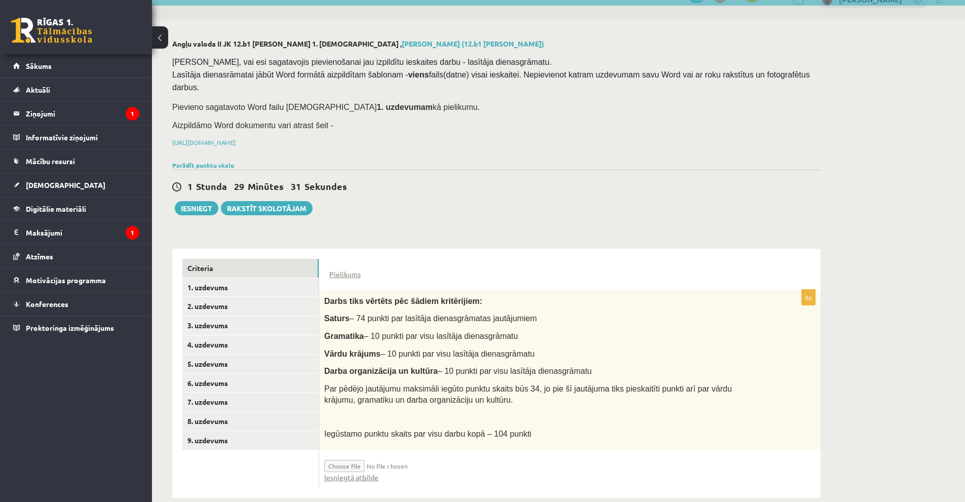
scroll to position [22, 0]
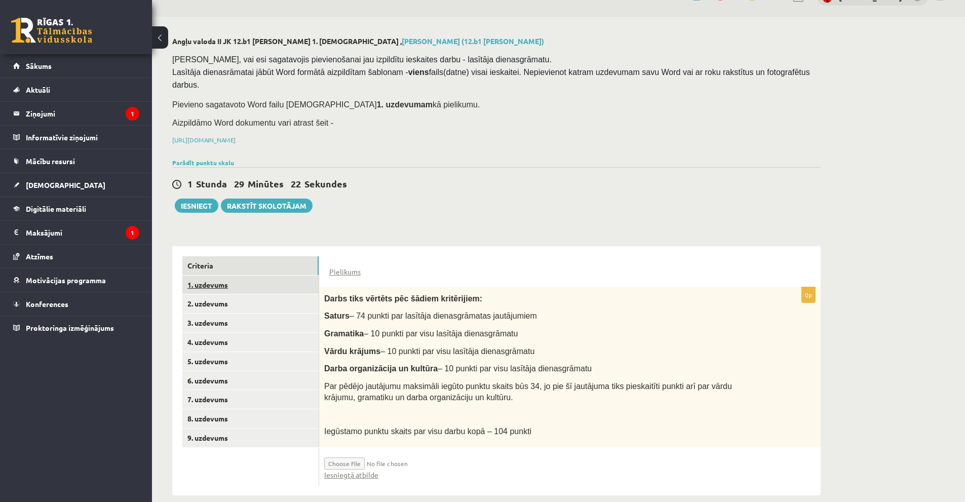
click at [212, 275] on link "1. uzdevums" at bounding box center [250, 284] width 136 height 19
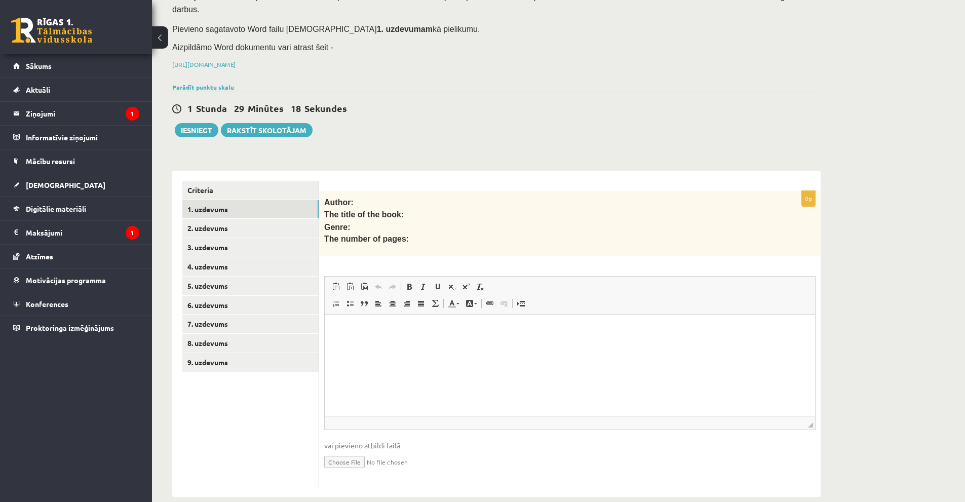
scroll to position [98, 0]
click at [222, 218] on link "2. uzdevums" at bounding box center [250, 227] width 136 height 19
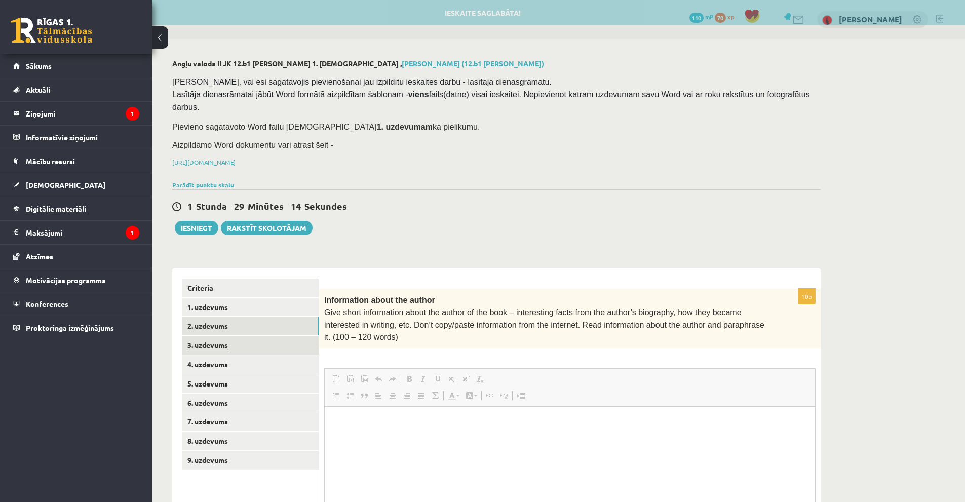
scroll to position [0, 0]
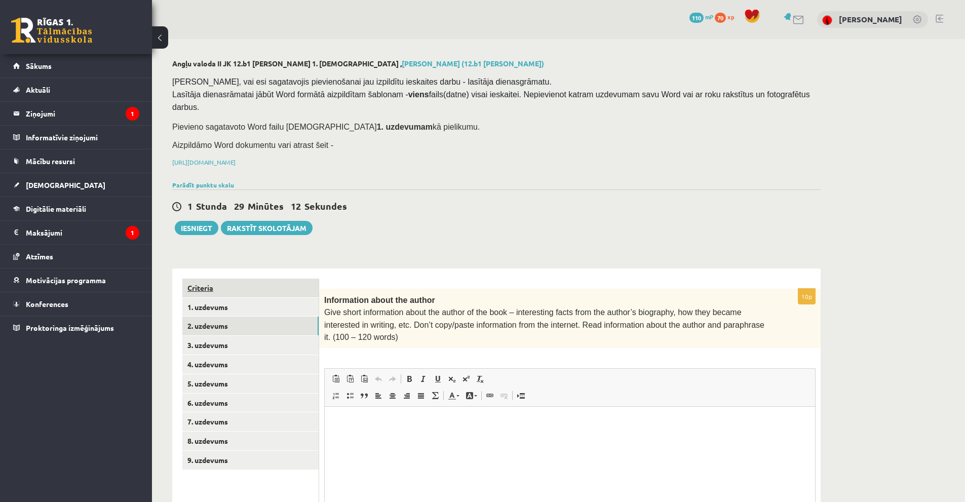
click at [207, 278] on link "Criteria" at bounding box center [250, 287] width 136 height 19
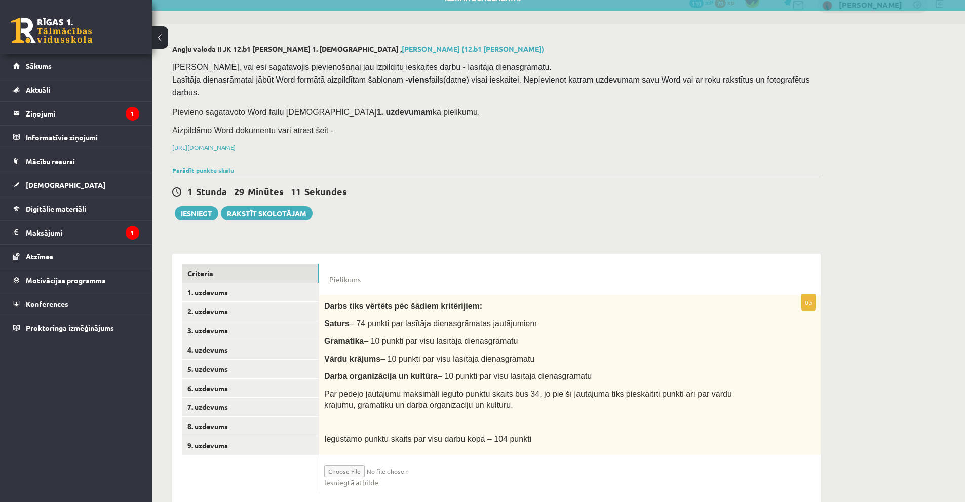
scroll to position [23, 0]
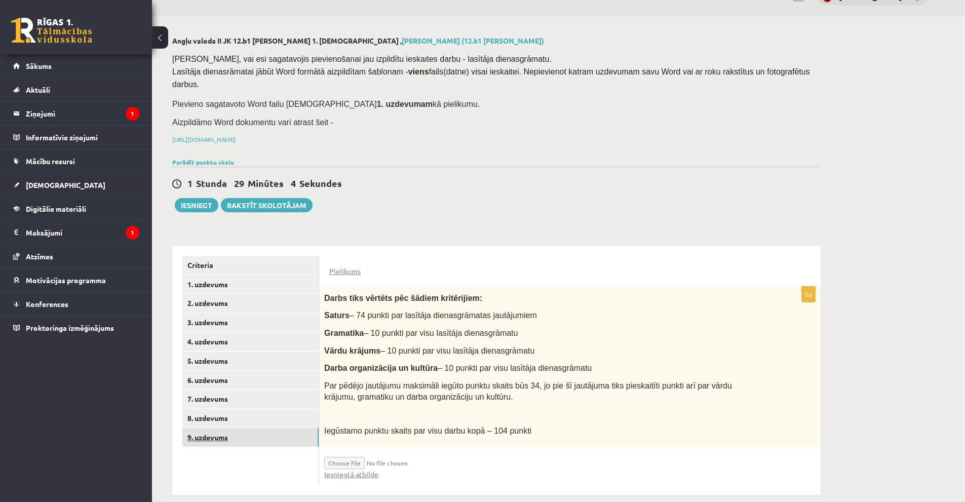
click at [218, 428] on link "9. uzdevums" at bounding box center [250, 437] width 136 height 19
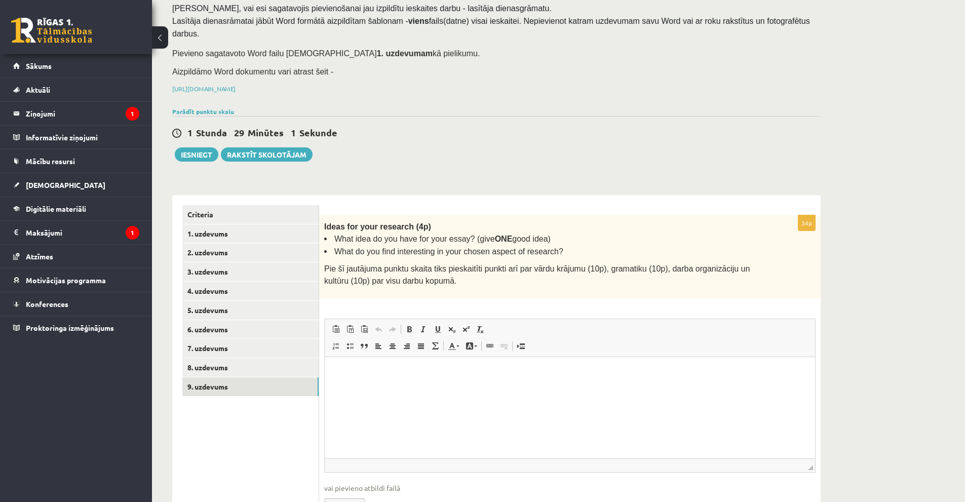
scroll to position [115, 0]
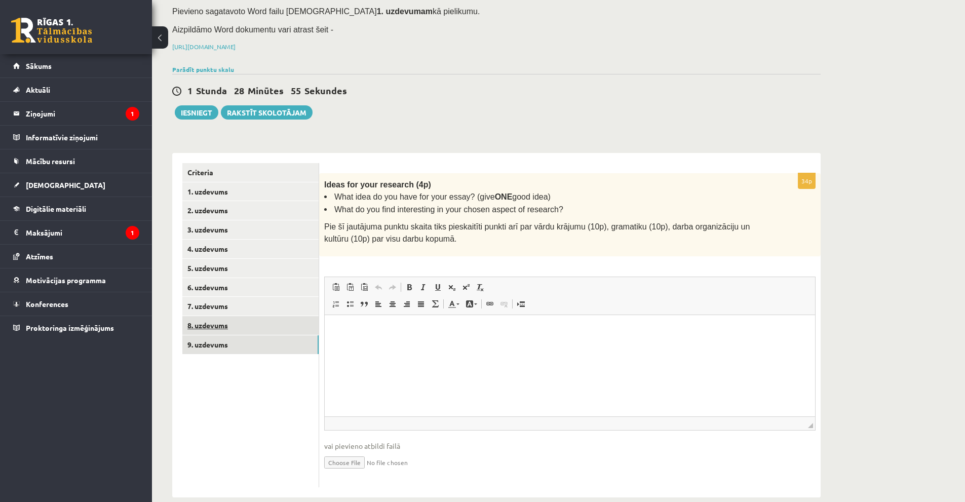
click at [221, 316] on link "8. uzdevums" at bounding box center [250, 325] width 136 height 19
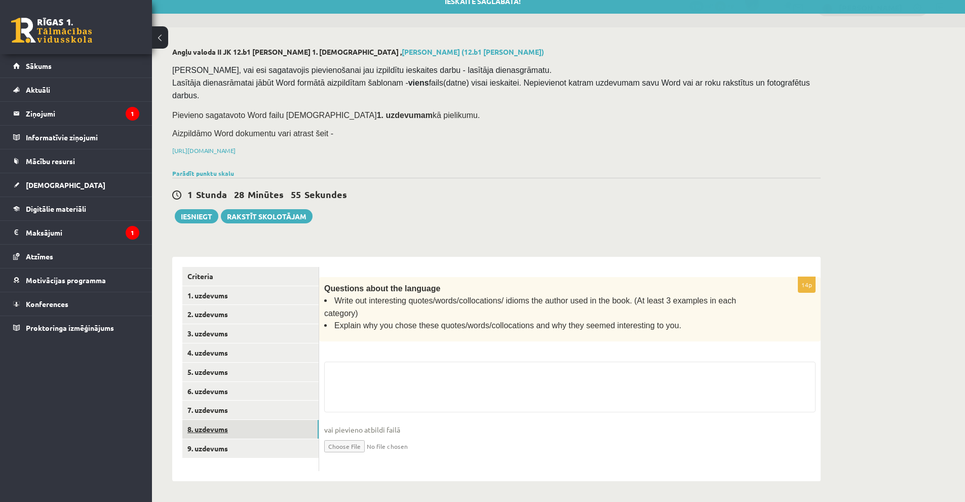
scroll to position [0, 0]
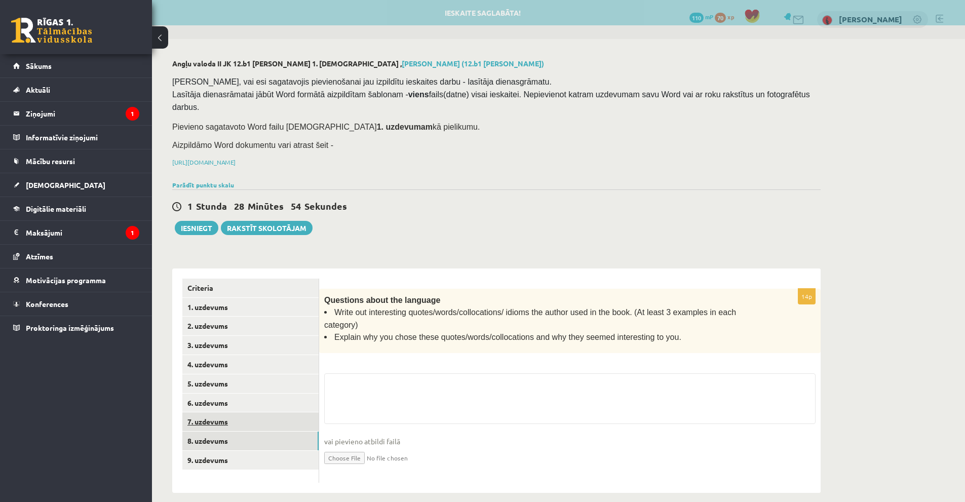
click at [214, 412] on link "7. uzdevums" at bounding box center [250, 421] width 136 height 19
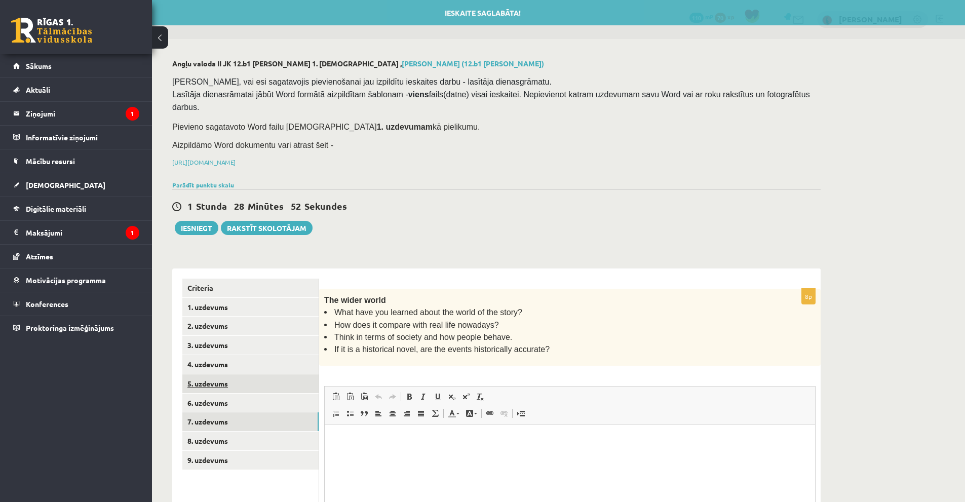
click at [219, 374] on link "5. uzdevums" at bounding box center [250, 383] width 136 height 19
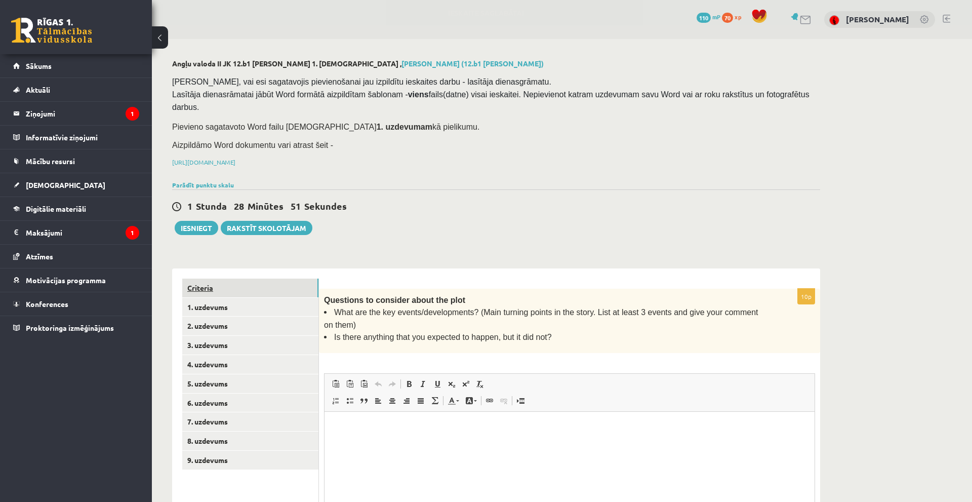
click at [206, 278] on link "Criteria" at bounding box center [250, 287] width 136 height 19
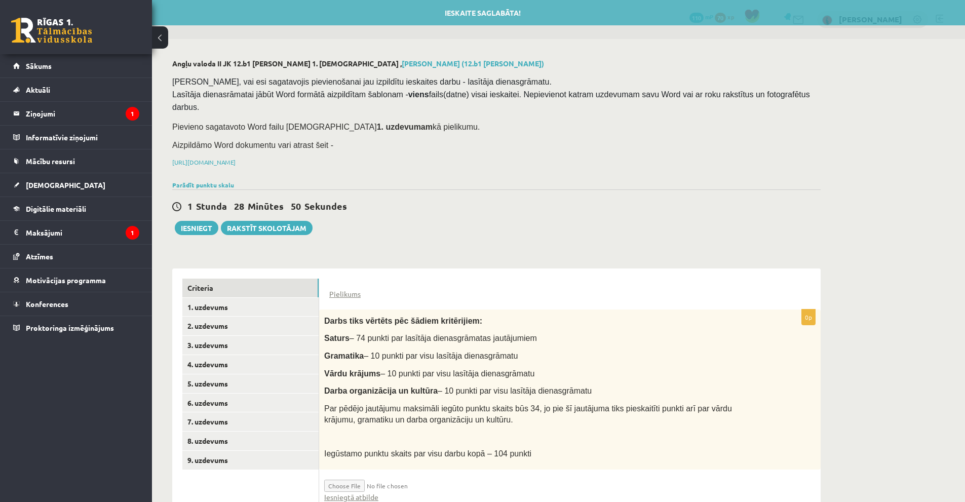
scroll to position [23, 0]
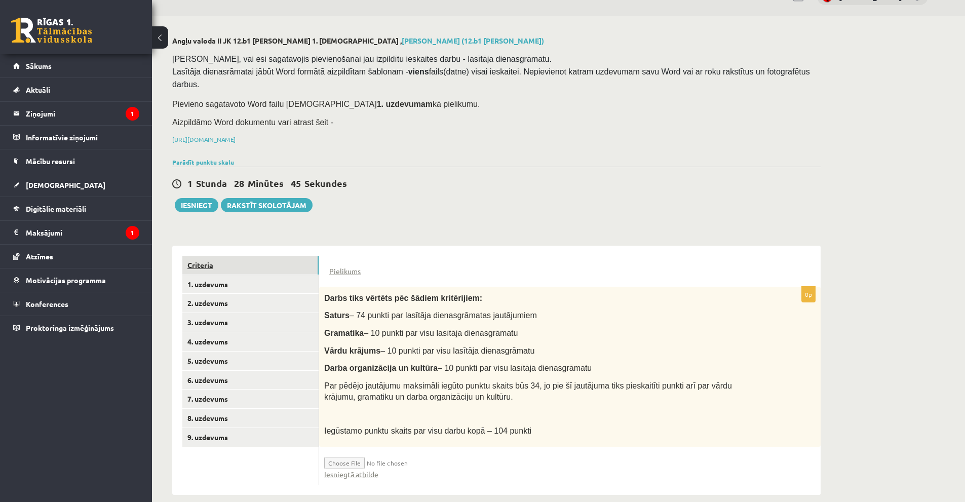
click at [211, 256] on link "Criteria" at bounding box center [250, 265] width 136 height 19
click at [368, 469] on link "Iesniegtā atbilde" at bounding box center [351, 474] width 54 height 11
click at [413, 452] on input "file" at bounding box center [384, 460] width 121 height 17
click at [199, 198] on button "Iesniegt" at bounding box center [197, 205] width 44 height 14
click at [217, 275] on link "1. uzdevums" at bounding box center [250, 284] width 136 height 19
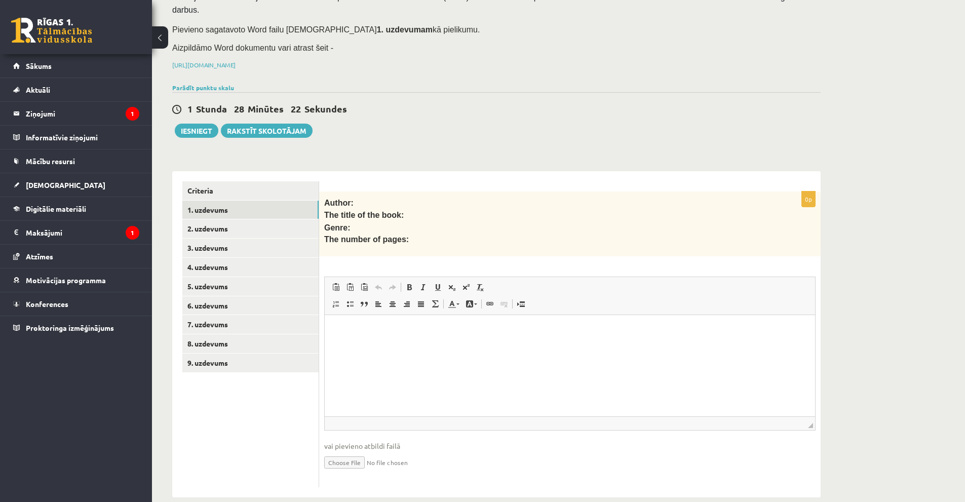
scroll to position [98, 0]
click at [199, 180] on link "Criteria" at bounding box center [250, 189] width 136 height 19
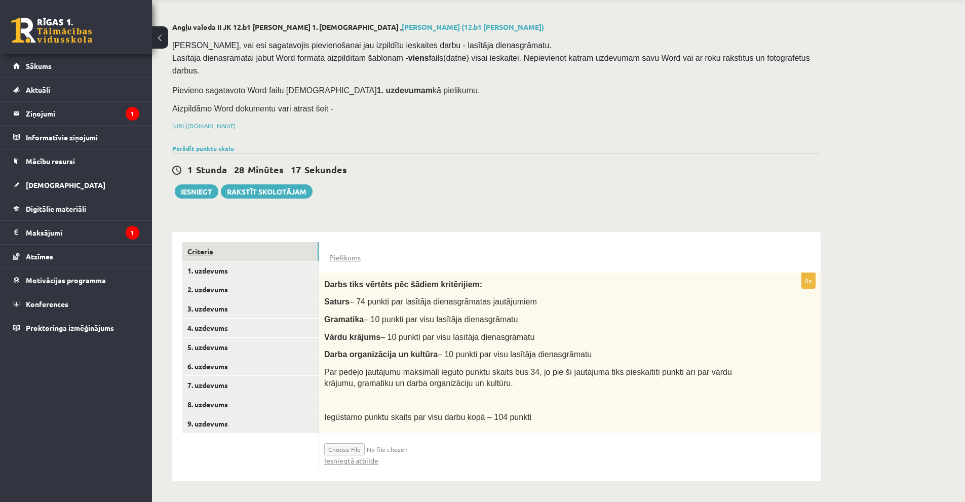
scroll to position [23, 0]
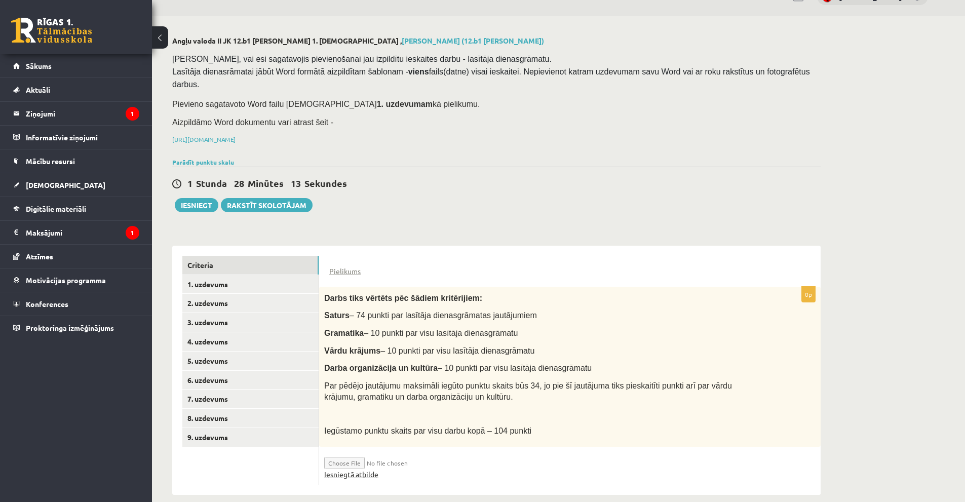
click at [355, 469] on link "Iesniegtā atbilde" at bounding box center [351, 474] width 54 height 11
click at [222, 275] on link "1. uzdevums" at bounding box center [250, 284] width 136 height 19
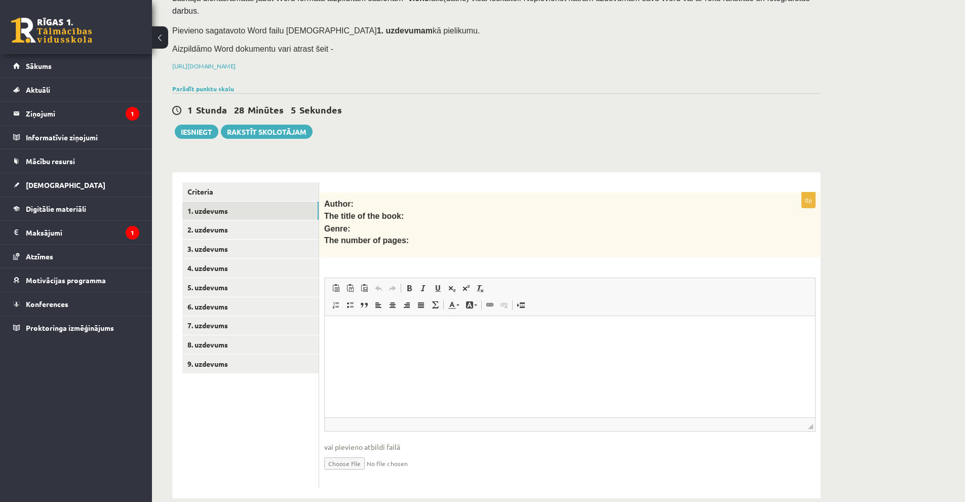
scroll to position [98, 0]
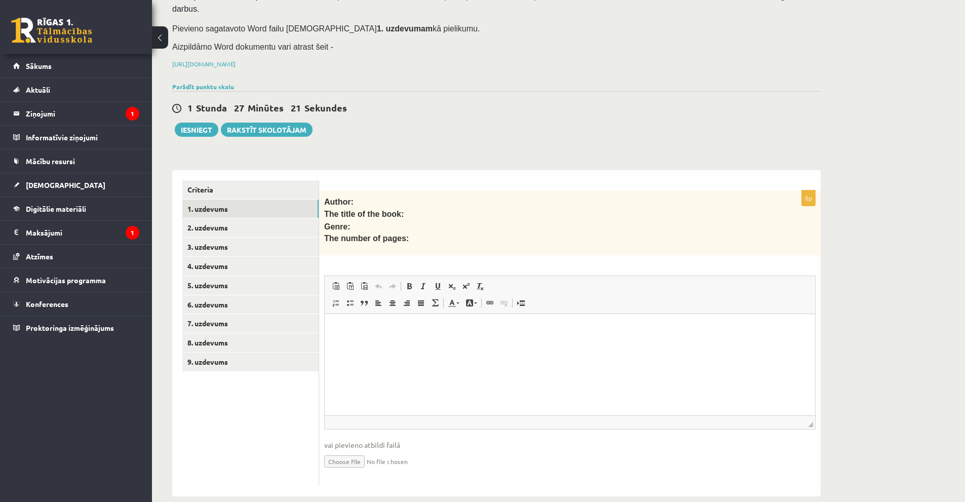
click at [374, 334] on p "Editor, wiswyg-editor-user-answer-47433836129820" at bounding box center [570, 329] width 470 height 11
click at [397, 320] on span "Paste" at bounding box center [401, 322] width 31 height 15
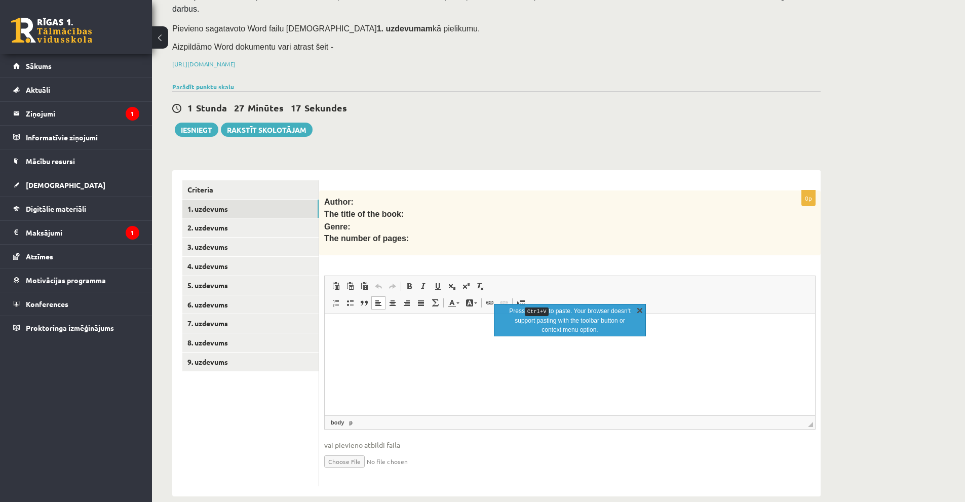
click at [638, 313] on link "X" at bounding box center [639, 310] width 10 height 10
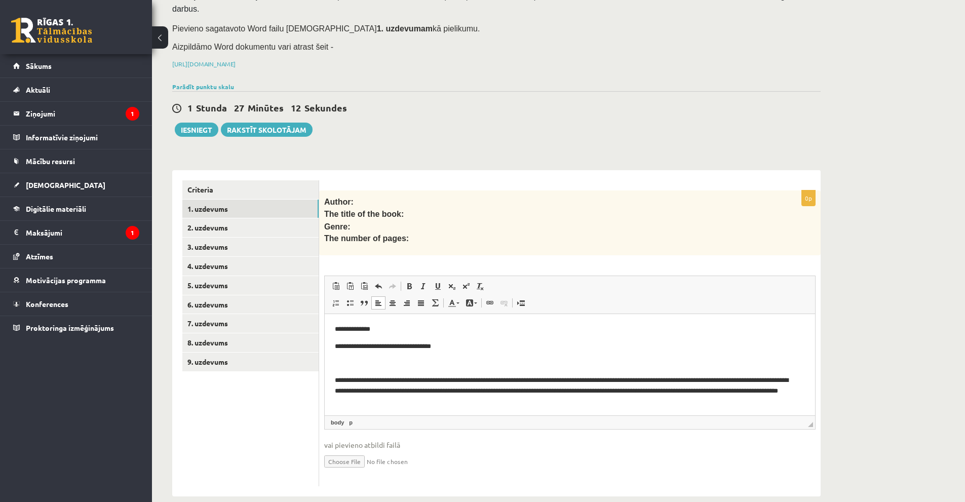
scroll to position [2, 0]
click at [206, 218] on link "2. uzdevums" at bounding box center [250, 227] width 136 height 19
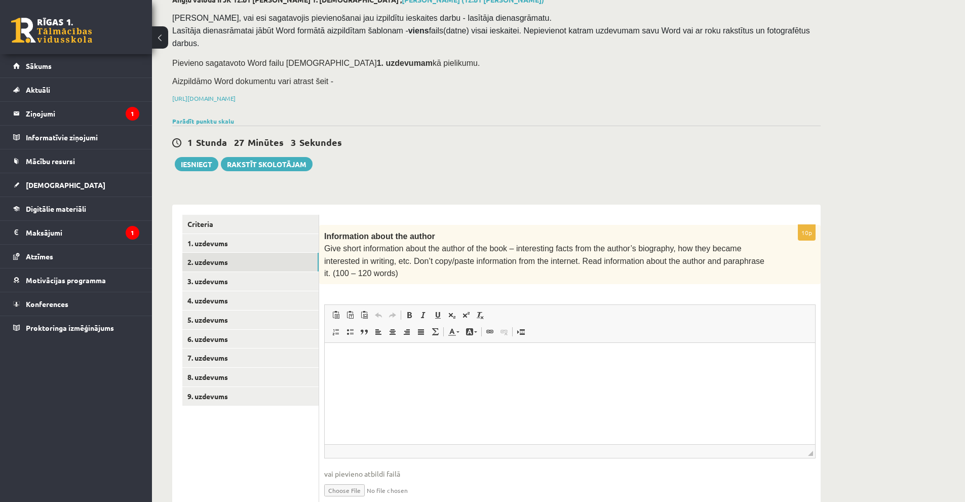
scroll to position [81, 0]
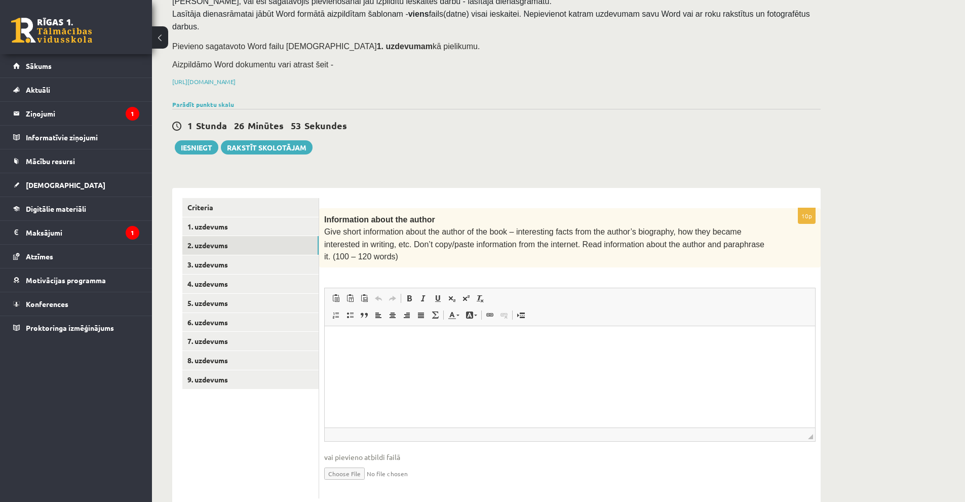
click at [405, 357] on html at bounding box center [570, 341] width 490 height 31
drag, startPoint x: 405, startPoint y: 358, endPoint x: 348, endPoint y: 340, distance: 60.2
click at [348, 340] on p "Editor, wiswyg-editor-user-answer-47434070370600" at bounding box center [570, 341] width 470 height 11
click at [357, 321] on span "Paste" at bounding box center [354, 320] width 8 height 8
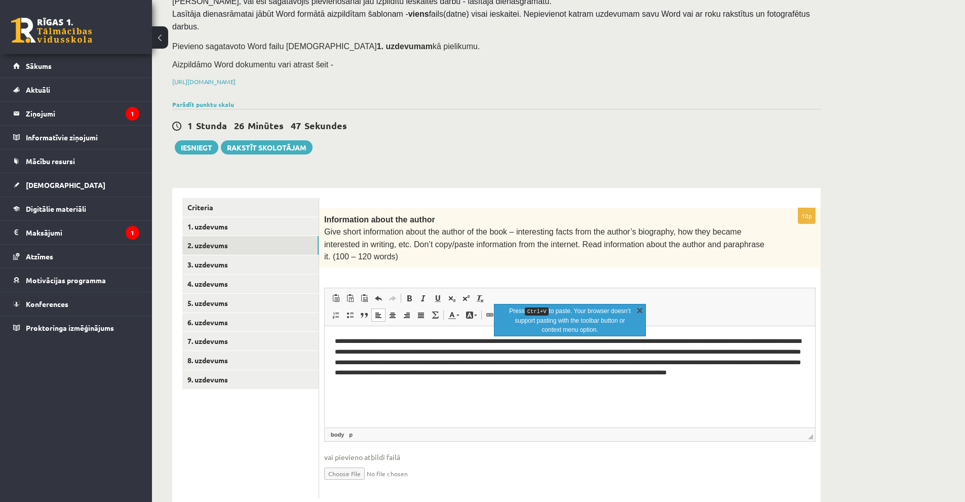
click at [637, 310] on link "X" at bounding box center [639, 310] width 10 height 10
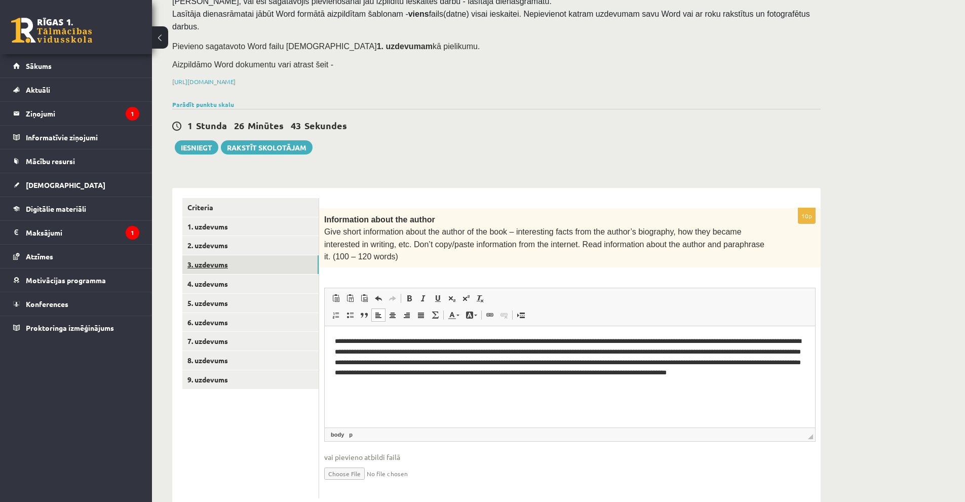
click at [207, 255] on link "3. uzdevums" at bounding box center [250, 264] width 136 height 19
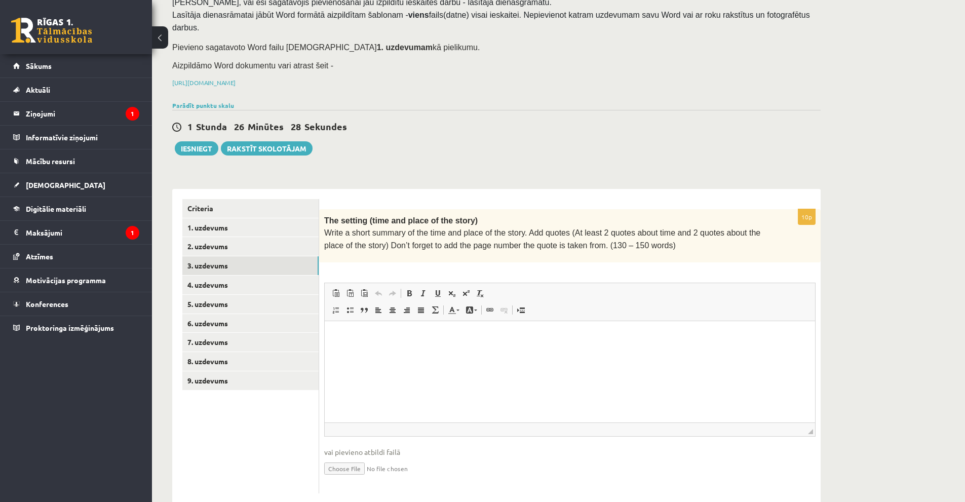
scroll to position [87, 0]
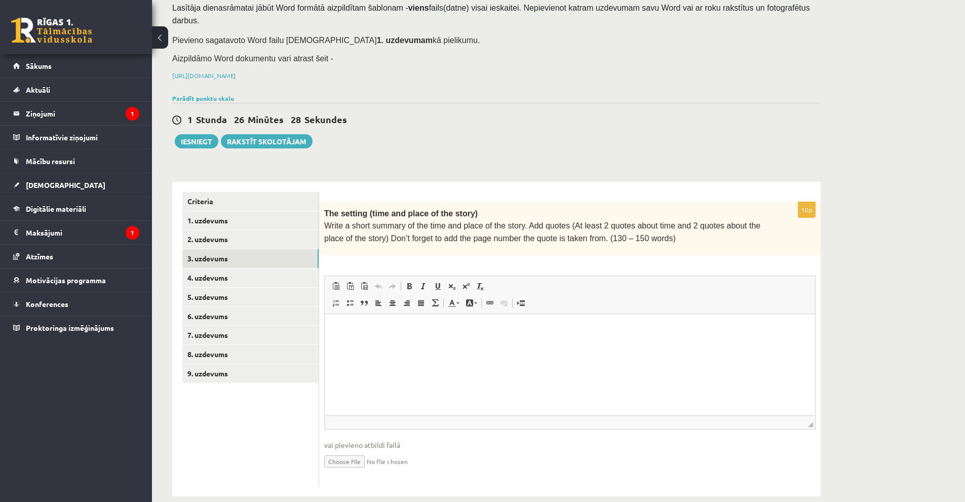
click at [493, 334] on html at bounding box center [570, 328] width 490 height 31
drag, startPoint x: 489, startPoint y: 321, endPoint x: 642, endPoint y: 336, distance: 153.6
click at [489, 322] on span "Paste" at bounding box center [483, 319] width 12 height 15
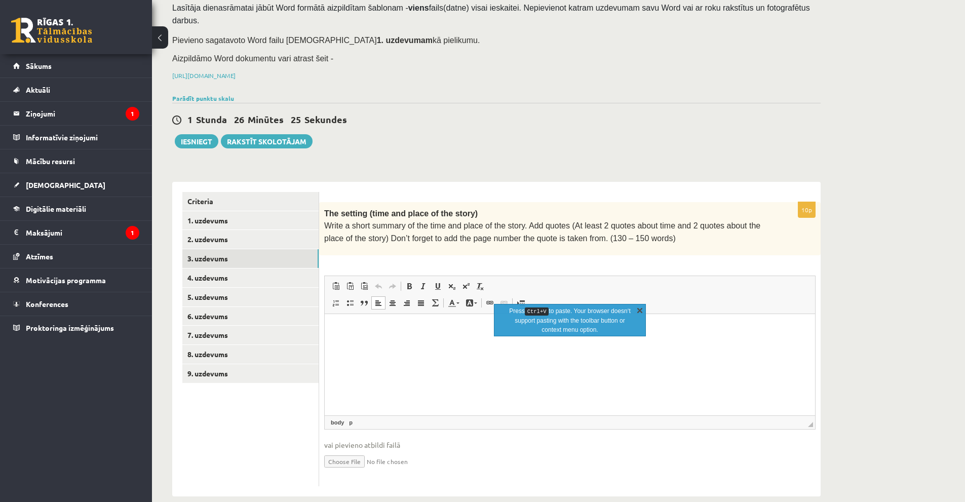
click at [640, 312] on link "X" at bounding box center [639, 310] width 10 height 10
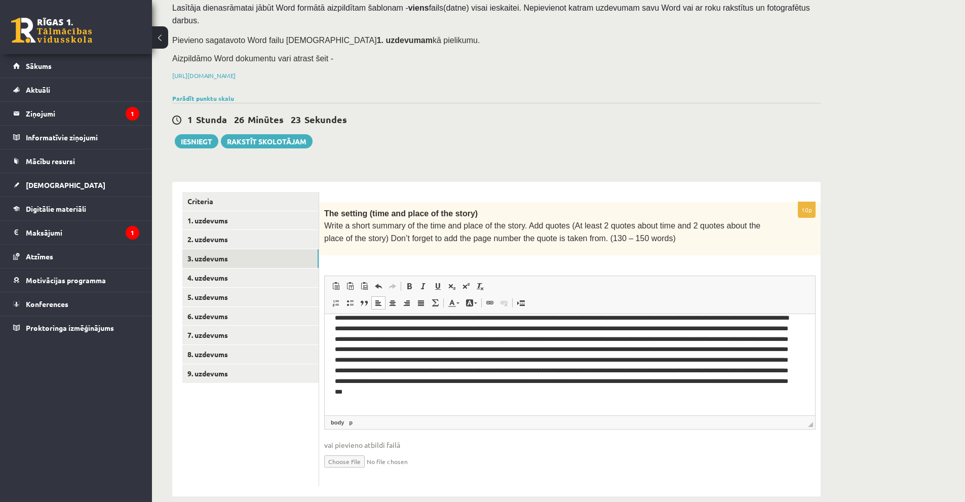
scroll to position [14, 0]
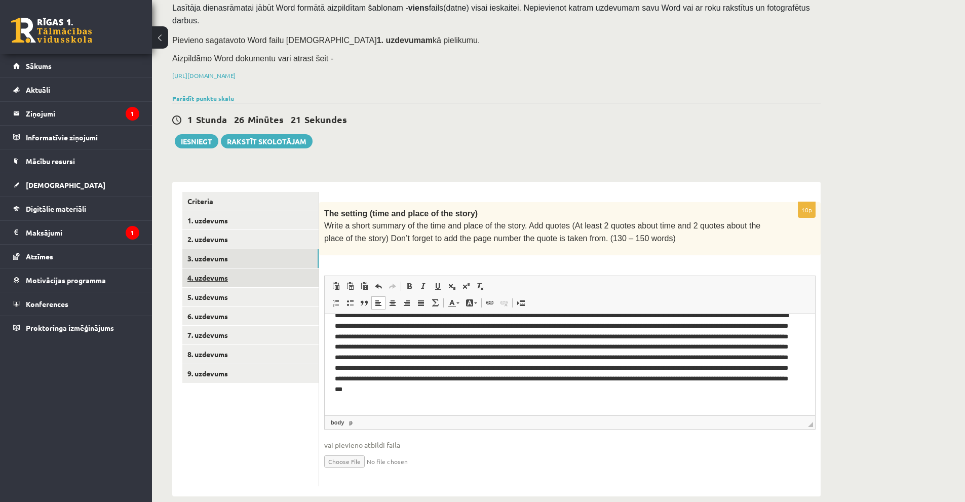
click at [215, 268] on link "4. uzdevums" at bounding box center [250, 277] width 136 height 19
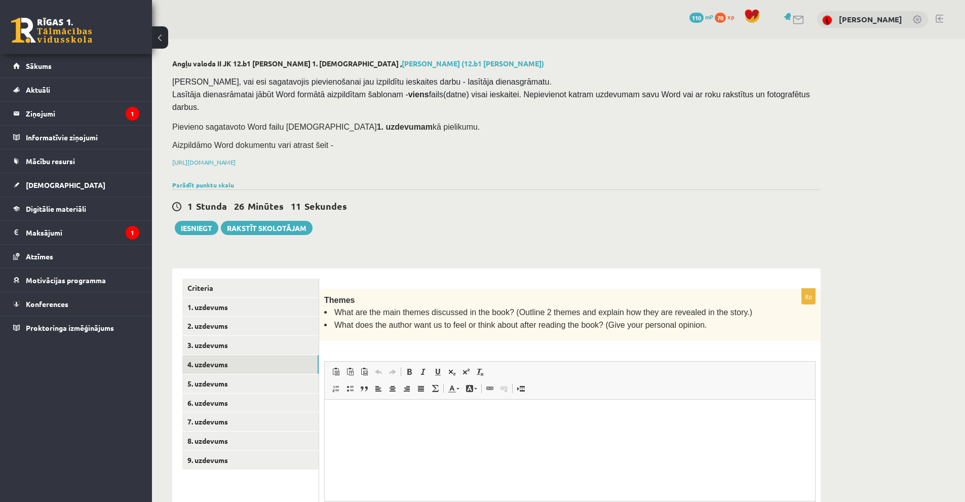
scroll to position [86, 0]
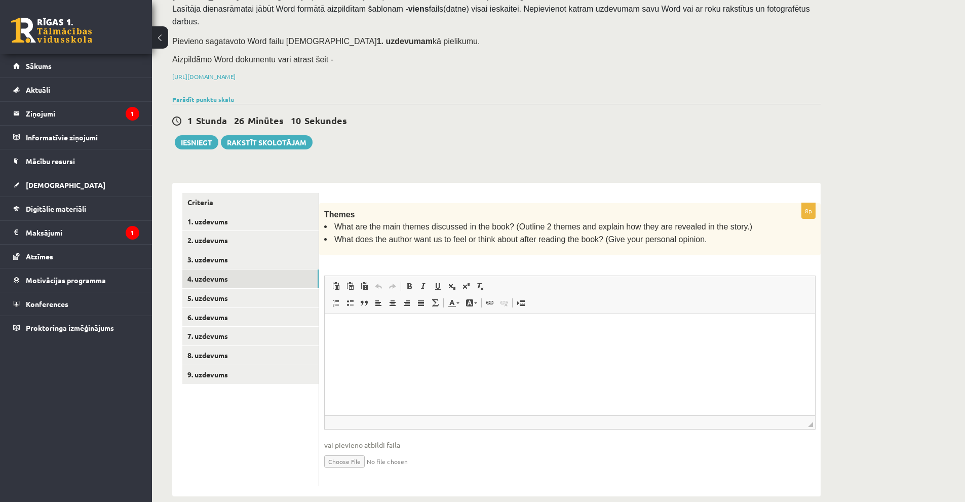
click at [413, 332] on p "Editor, wiswyg-editor-user-answer-47433922799120" at bounding box center [570, 329] width 470 height 11
click at [388, 325] on p "Editor, wiswyg-editor-user-answer-47433922799120" at bounding box center [570, 329] width 470 height 11
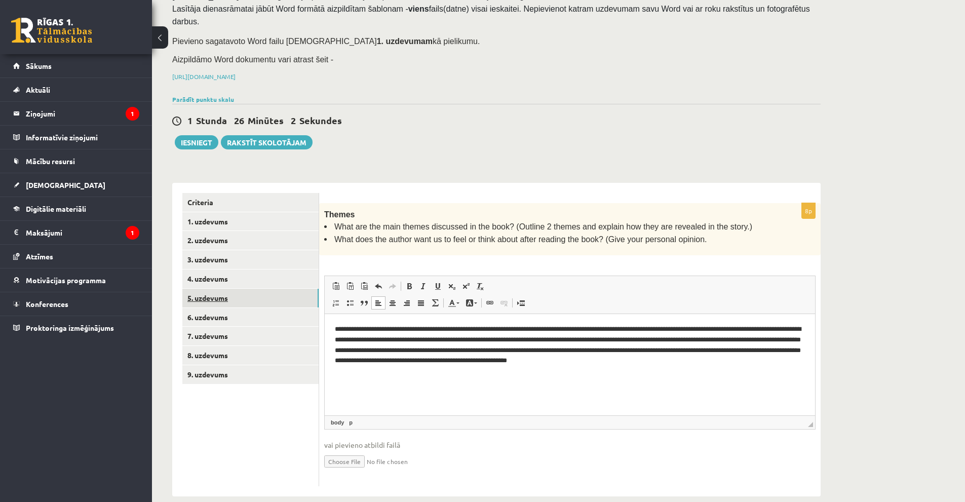
click at [226, 289] on link "5. uzdevums" at bounding box center [250, 298] width 136 height 19
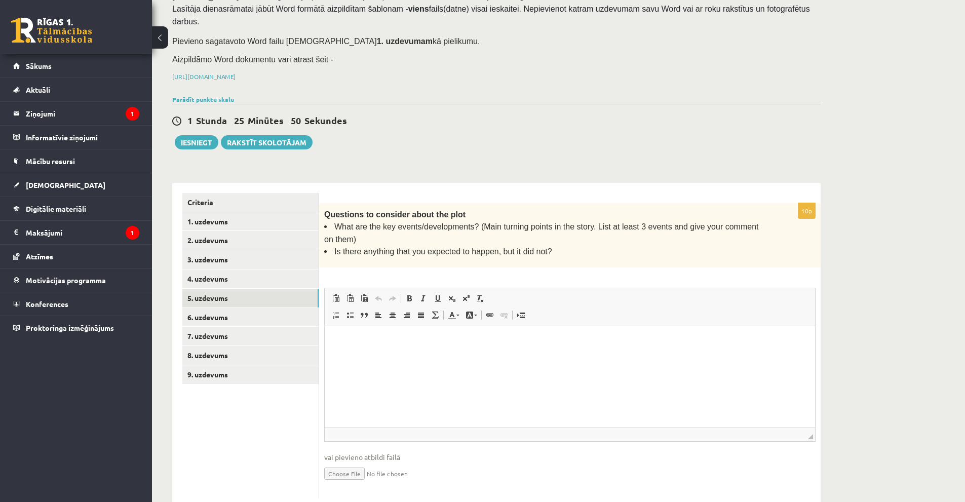
click at [414, 340] on p "Editor, wiswyg-editor-user-answer-47433869732200" at bounding box center [570, 341] width 470 height 11
click at [382, 347] on html at bounding box center [570, 341] width 490 height 31
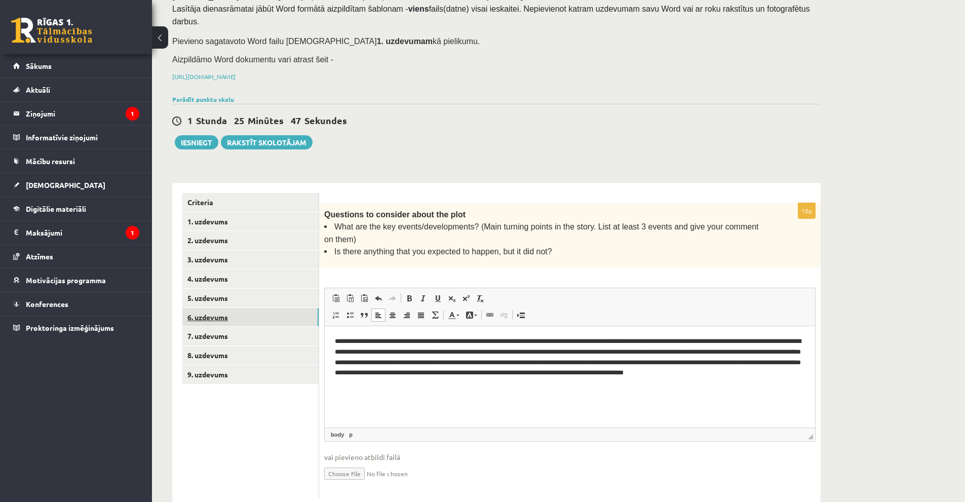
click at [233, 308] on link "6. uzdevums" at bounding box center [250, 317] width 136 height 19
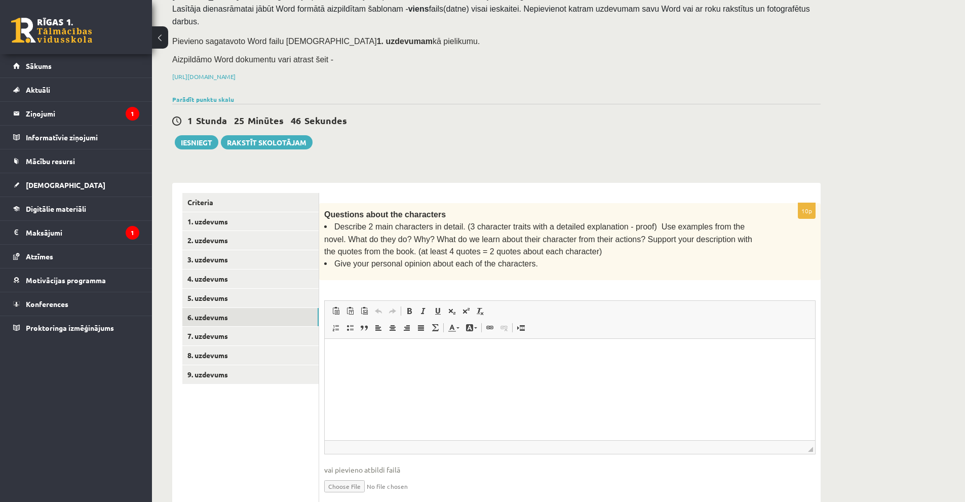
scroll to position [0, 0]
click at [421, 363] on html at bounding box center [570, 353] width 490 height 31
drag, startPoint x: 421, startPoint y: 363, endPoint x: 393, endPoint y: 352, distance: 29.6
click at [393, 352] on p "Editor, wiswyg-editor-user-answer-47433778493620" at bounding box center [570, 353] width 470 height 11
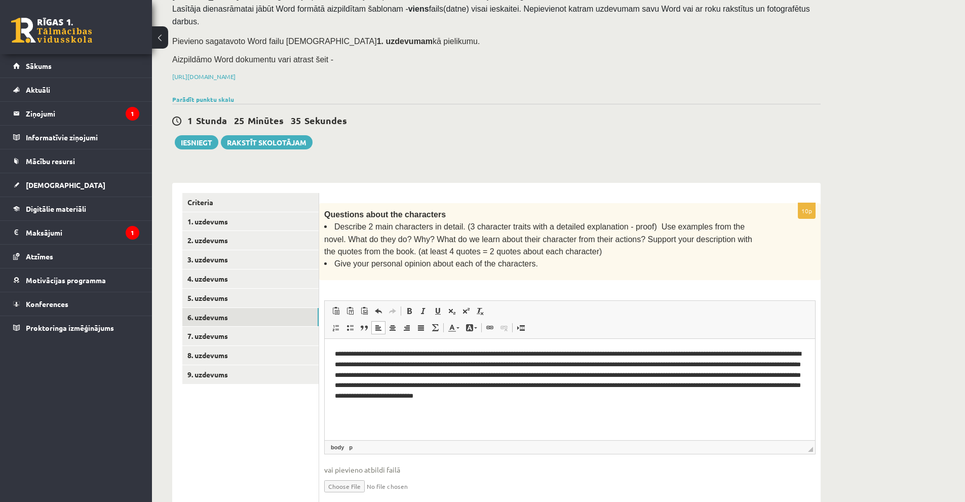
scroll to position [109, 0]
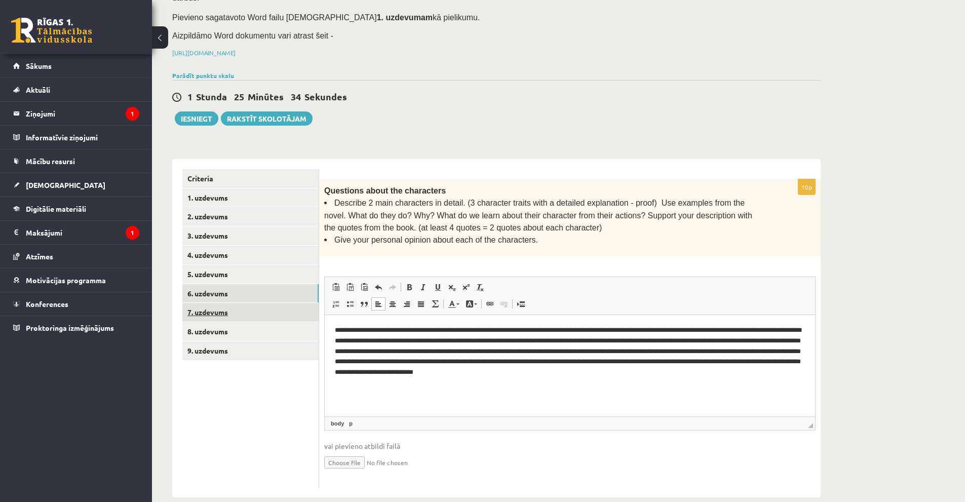
click at [207, 303] on link "7. uzdevums" at bounding box center [250, 312] width 136 height 19
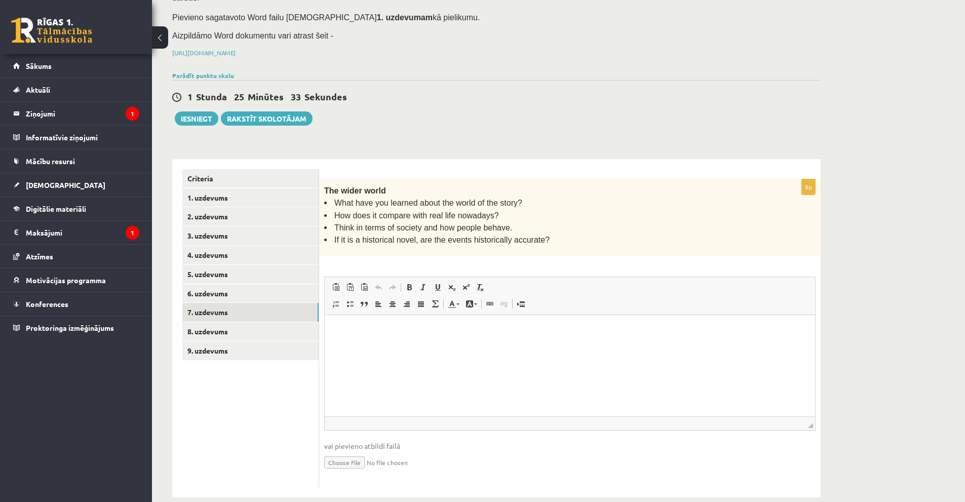
scroll to position [0, 0]
click at [396, 326] on p "Editor, wiswyg-editor-user-answer-47433975914120" at bounding box center [570, 330] width 470 height 11
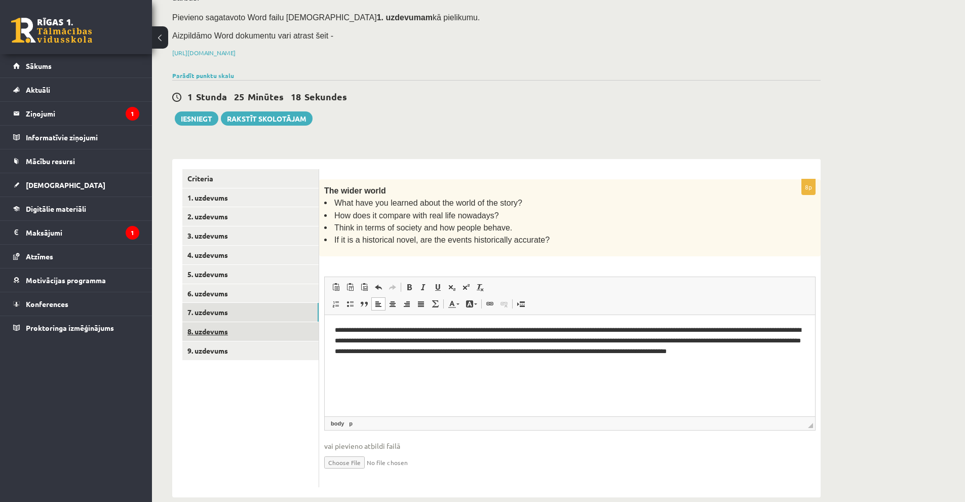
click at [231, 322] on link "8. uzdevums" at bounding box center [250, 331] width 136 height 19
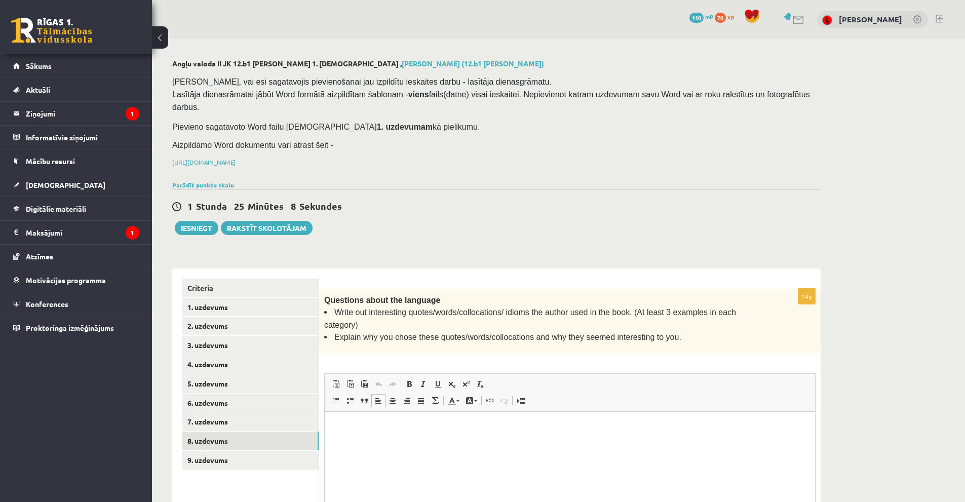
click at [430, 443] on html at bounding box center [570, 427] width 490 height 31
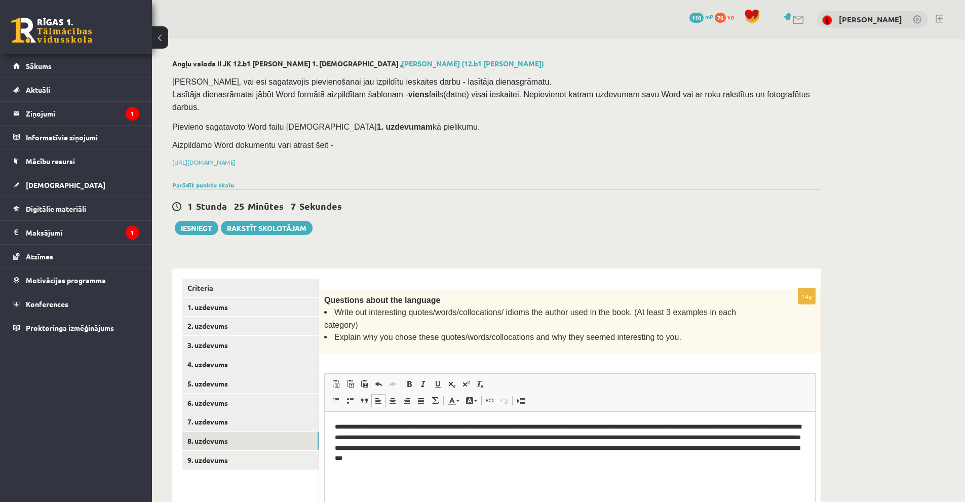
scroll to position [86, 0]
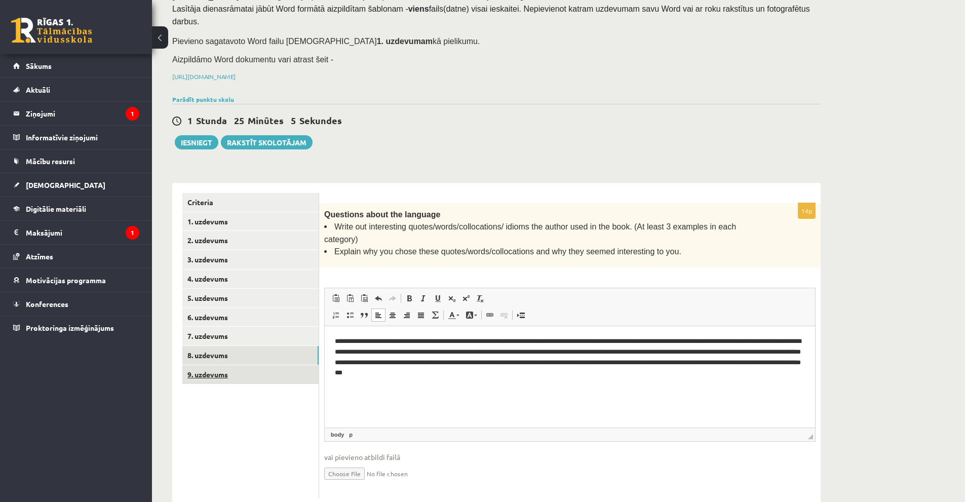
click at [208, 365] on link "9. uzdevums" at bounding box center [250, 374] width 136 height 19
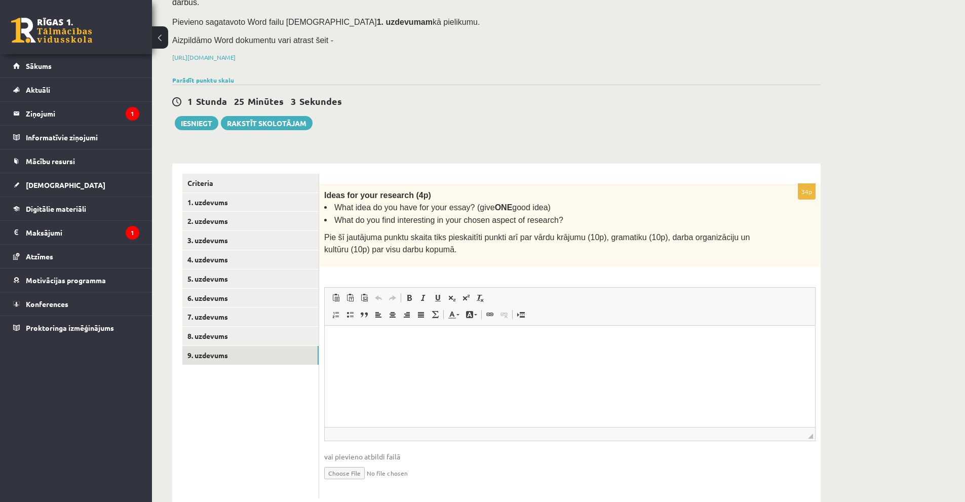
scroll to position [115, 0]
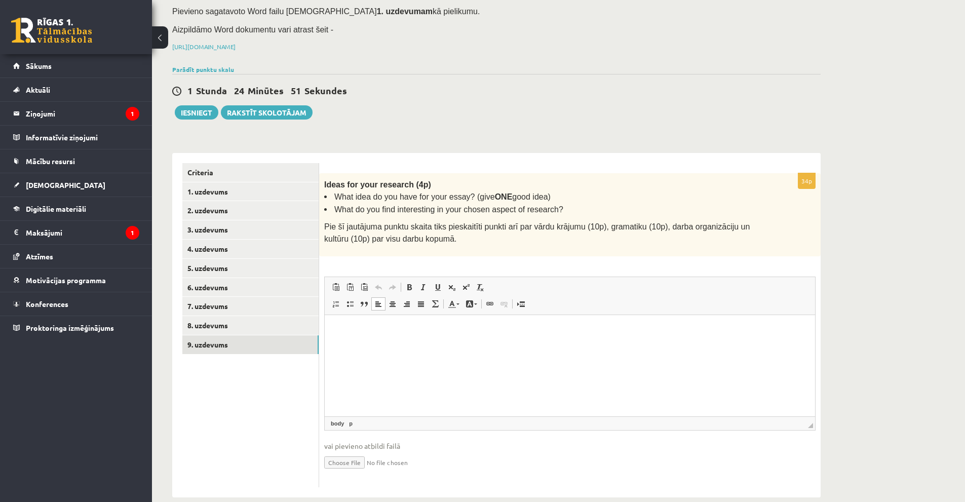
drag, startPoint x: 347, startPoint y: 340, endPoint x: 343, endPoint y: 326, distance: 14.9
click at [343, 326] on p "Editor, wiswyg-editor-user-answer-47433865777840" at bounding box center [570, 330] width 470 height 11
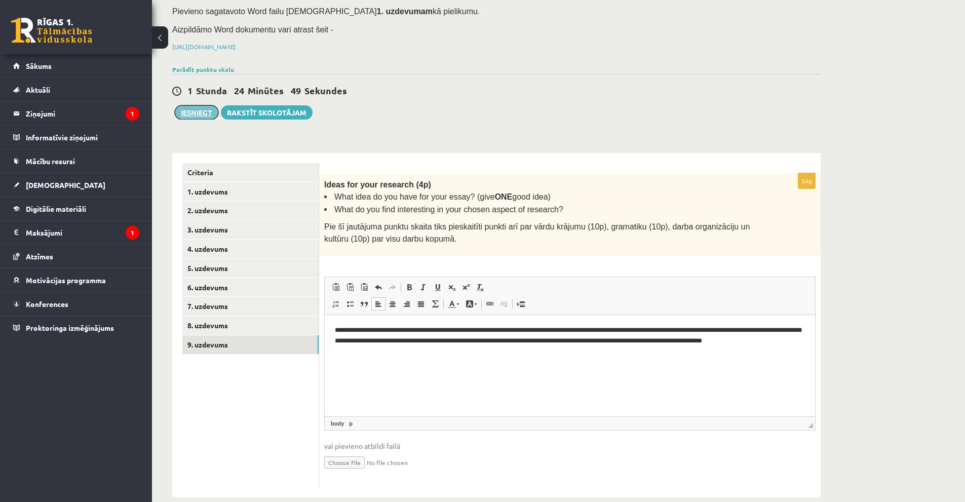
click at [202, 105] on button "Iesniegt" at bounding box center [197, 112] width 44 height 14
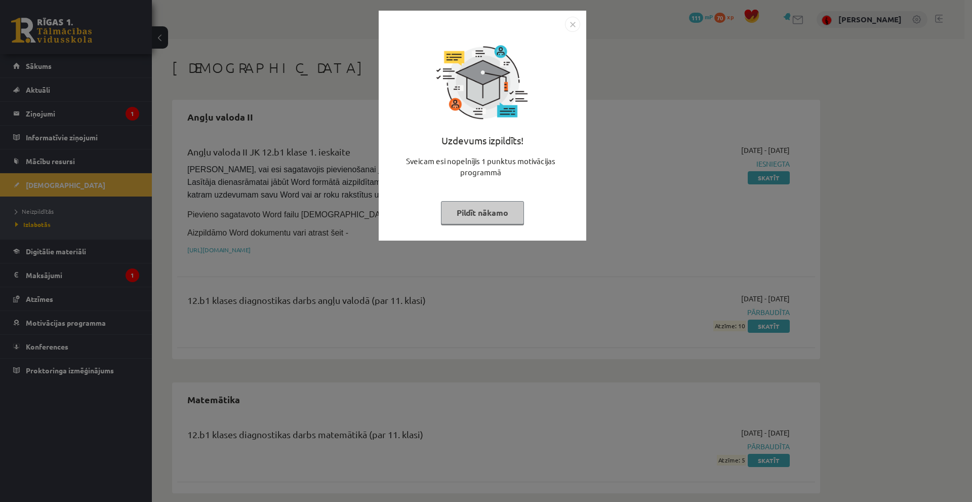
click at [503, 212] on button "Pildīt nākamo" at bounding box center [482, 212] width 83 height 23
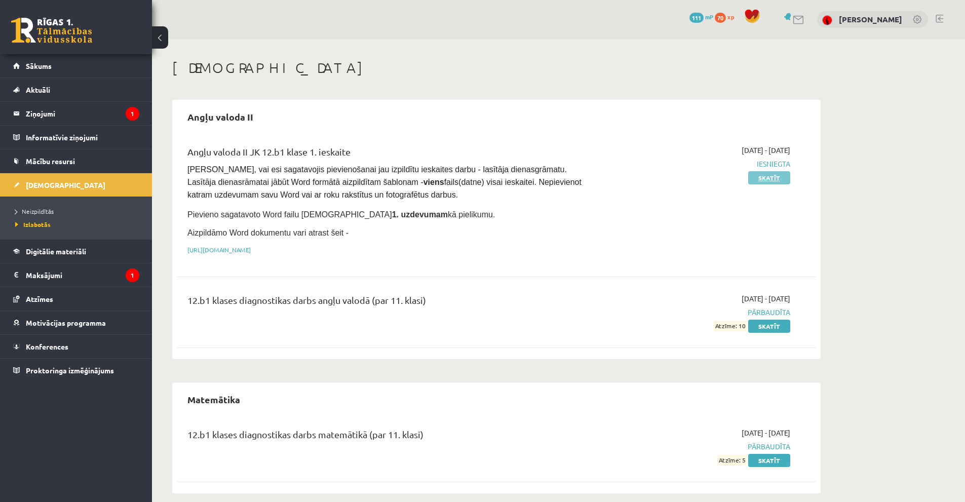
click at [764, 177] on link "Skatīt" at bounding box center [769, 177] width 42 height 13
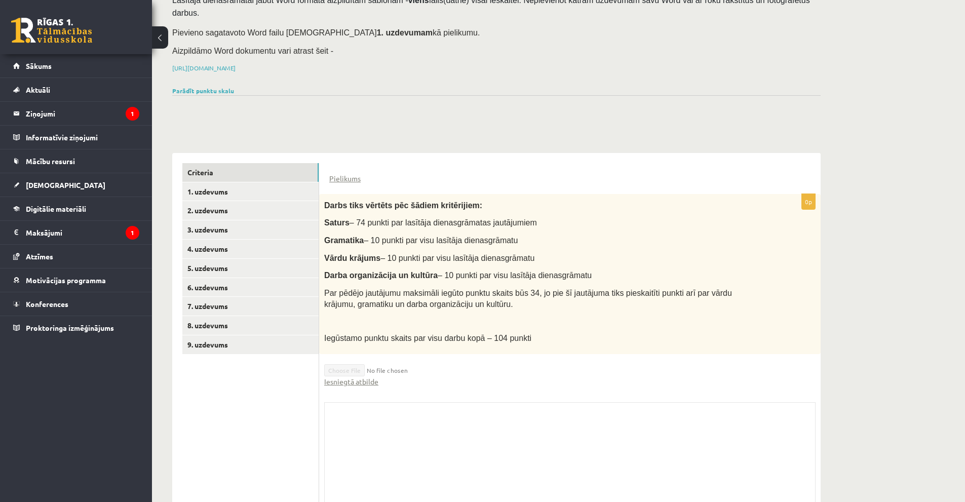
scroll to position [117, 0]
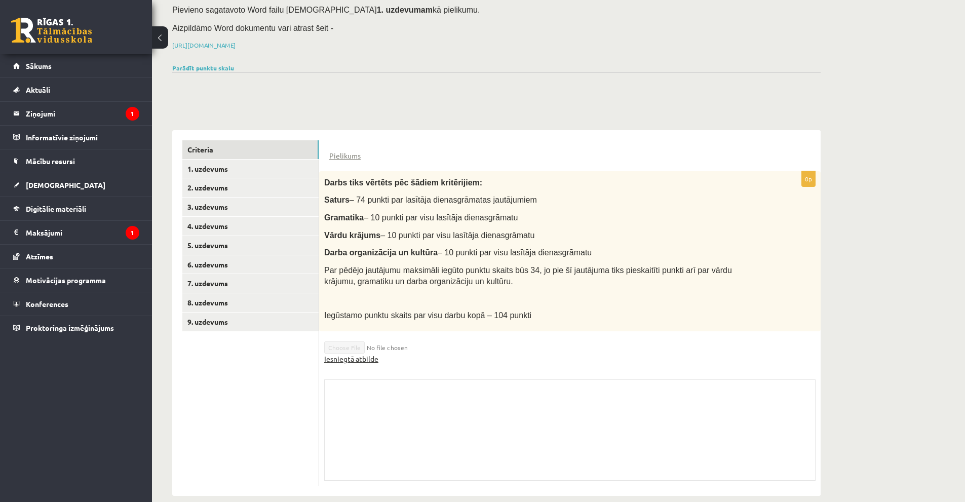
click at [361, 353] on link "Iesniegtā atbilde" at bounding box center [351, 358] width 54 height 11
click at [207, 159] on link "1. uzdevums" at bounding box center [250, 168] width 136 height 19
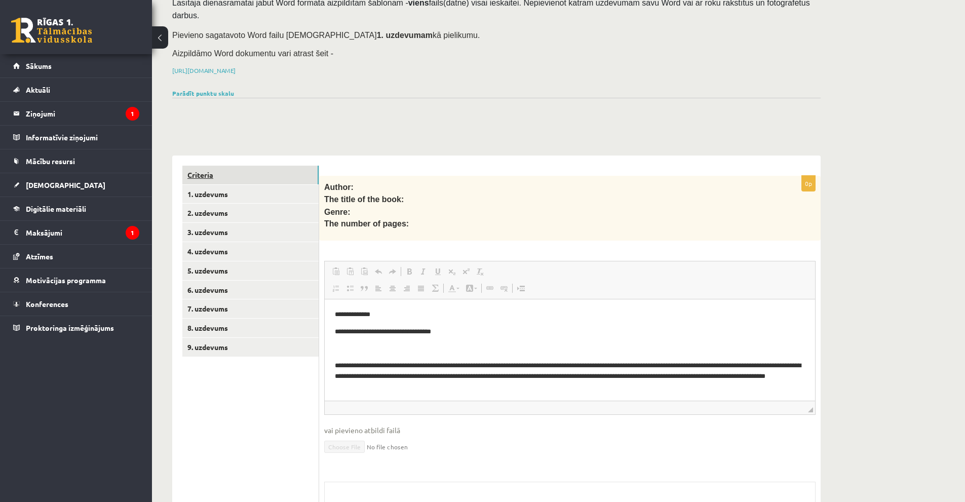
scroll to position [0, 0]
click at [201, 166] on link "Criteria" at bounding box center [250, 175] width 136 height 19
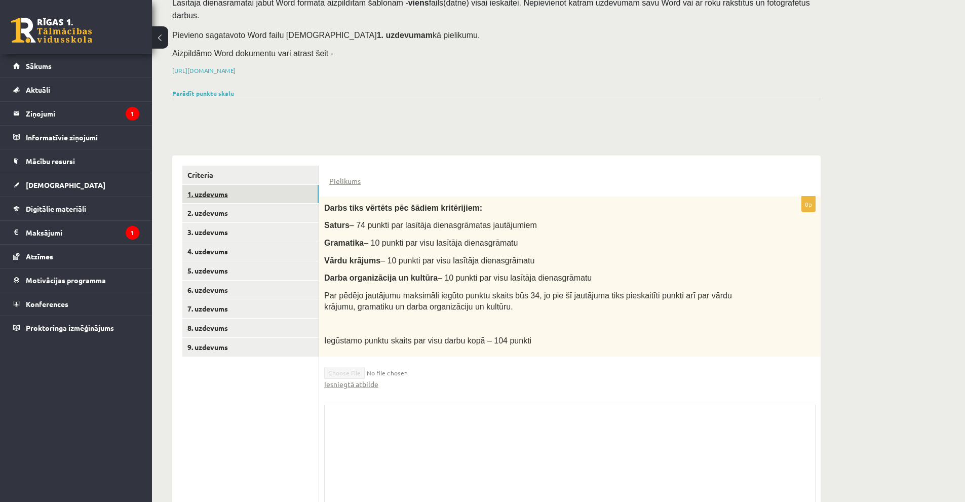
click at [206, 185] on link "1. uzdevums" at bounding box center [250, 194] width 136 height 19
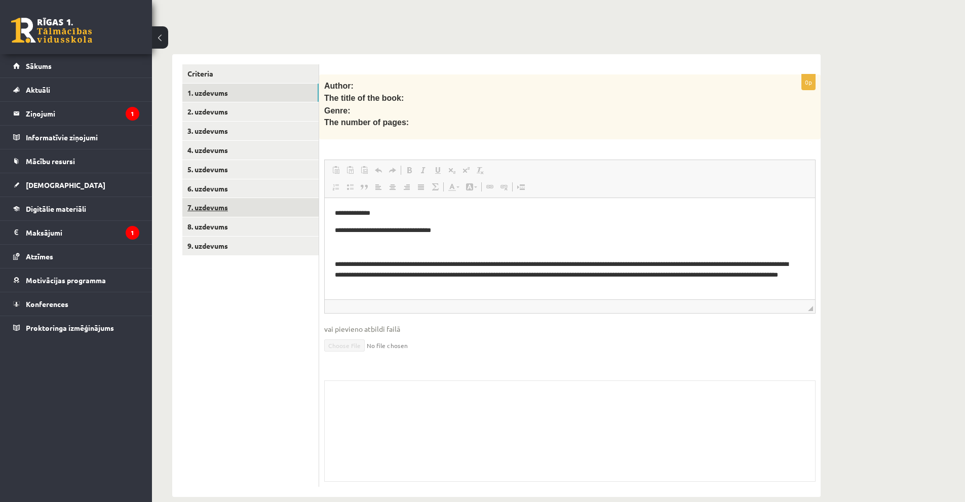
click at [208, 198] on link "7. uzdevums" at bounding box center [250, 207] width 136 height 19
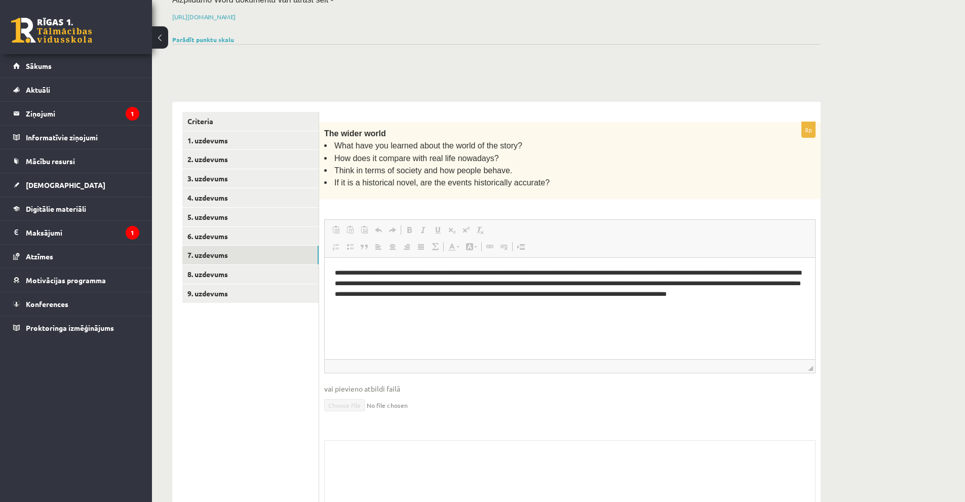
scroll to position [154, 0]
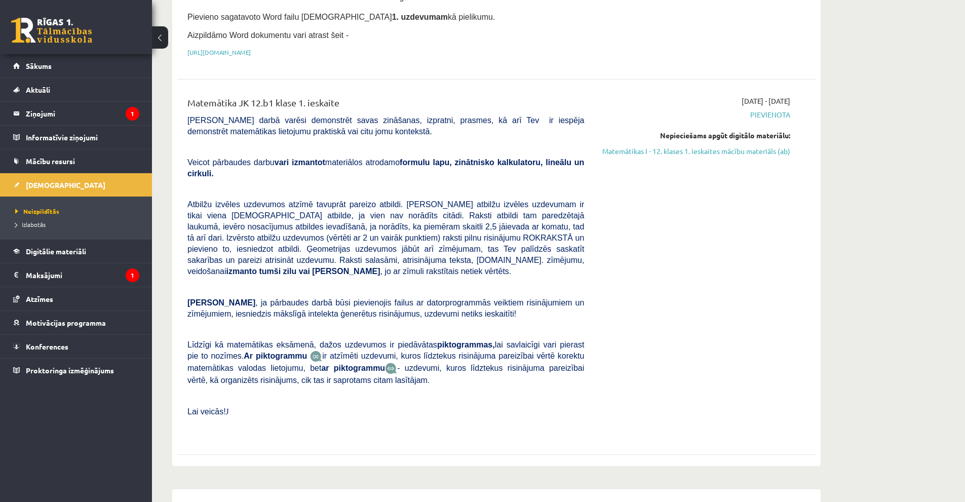
scroll to position [203, 0]
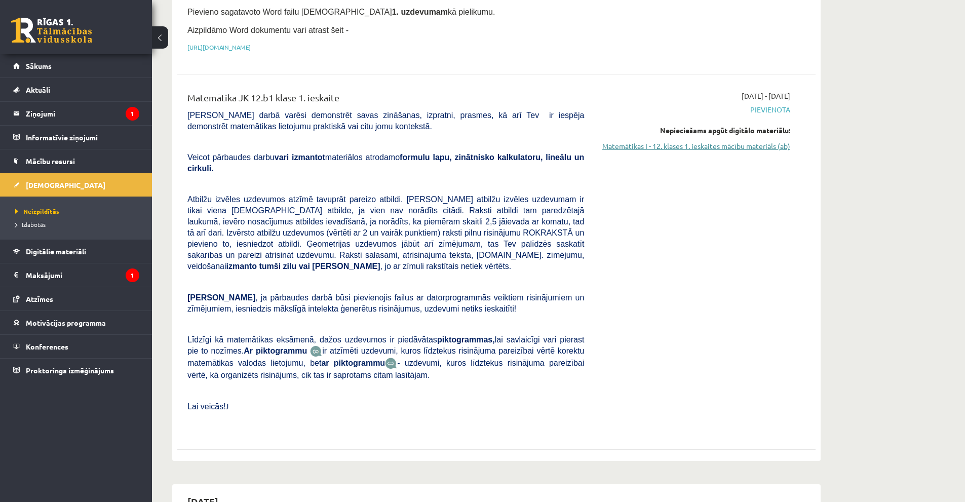
click at [702, 143] on link "Matemātikas I - 12. klases 1. ieskaites mācību materiāls (ab)" at bounding box center [694, 146] width 191 height 11
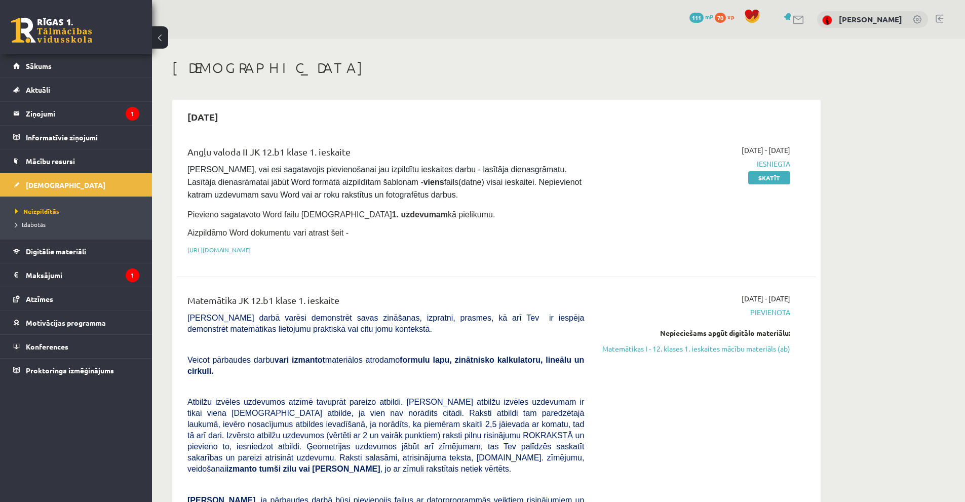
scroll to position [51, 0]
